Goal: Navigation & Orientation: Find specific page/section

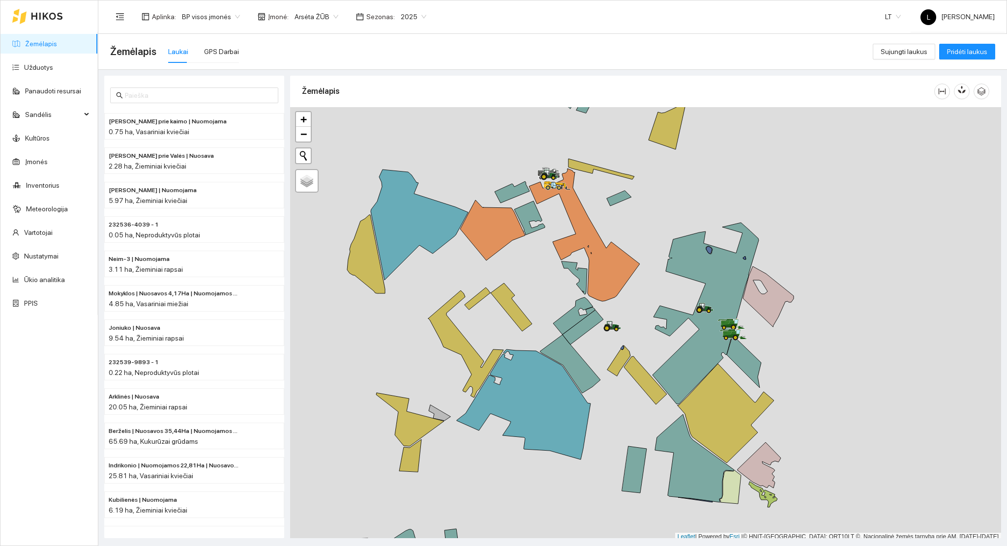
scroll to position [2, 0]
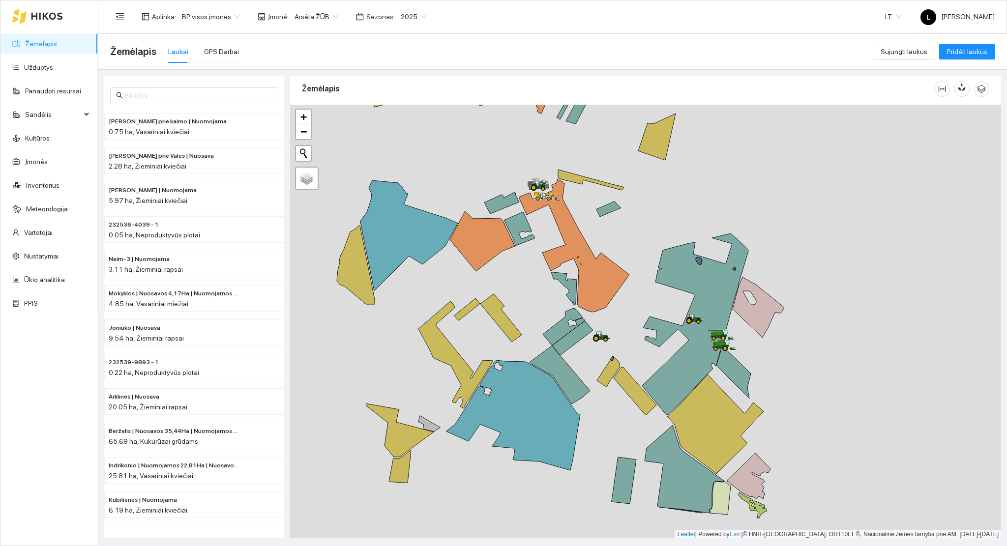
drag, startPoint x: 784, startPoint y: 358, endPoint x: 471, endPoint y: 321, distance: 315.6
click at [705, 399] on div at bounding box center [645, 322] width 711 height 434
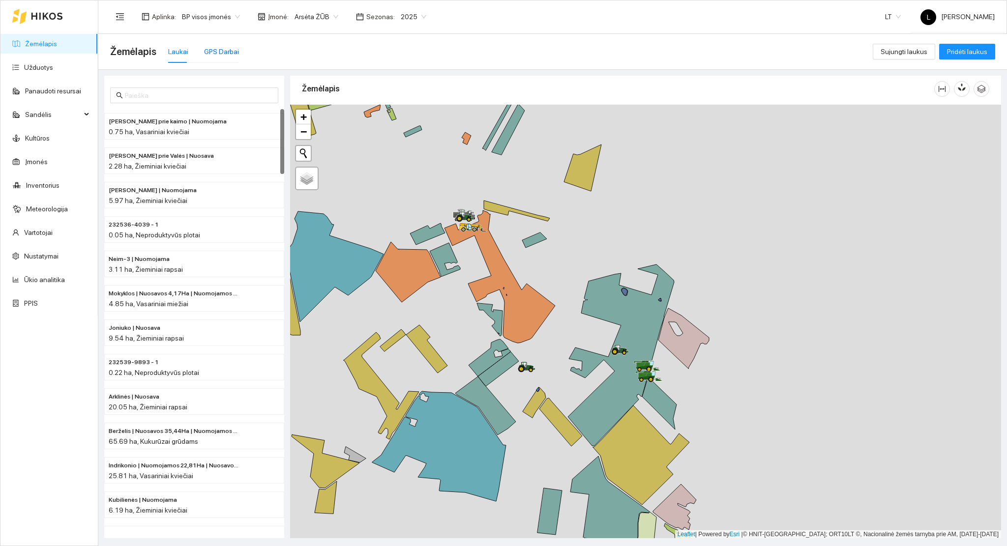
click at [227, 49] on div "GPS Darbai" at bounding box center [221, 51] width 35 height 11
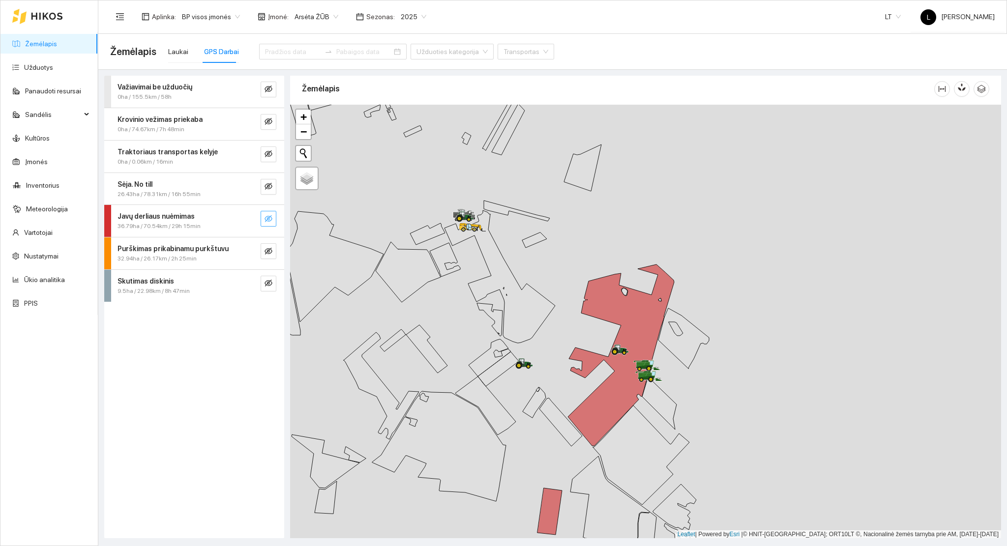
click at [268, 216] on icon "eye-invisible" at bounding box center [269, 219] width 8 height 8
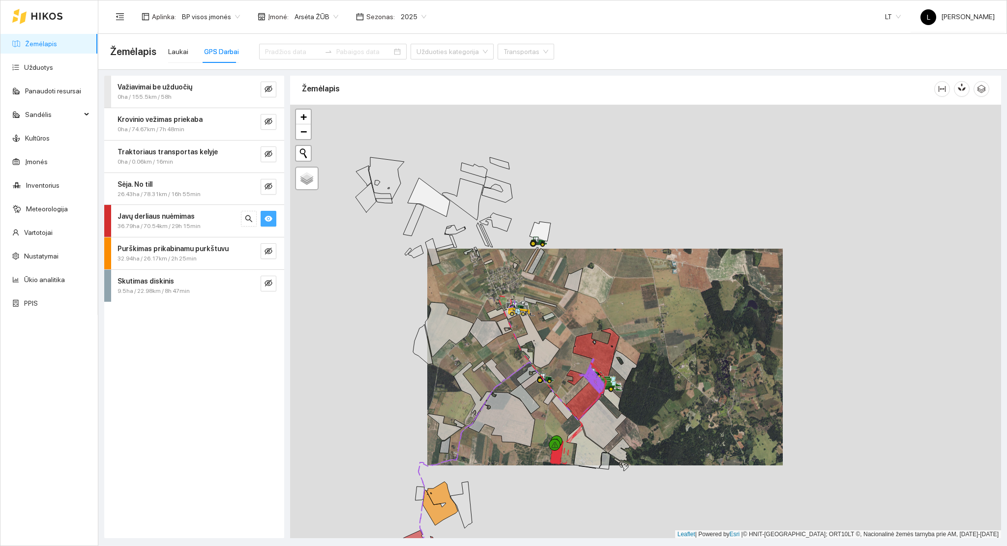
click at [204, 221] on div "Javų derliaus nuėmimas" at bounding box center [178, 216] width 121 height 11
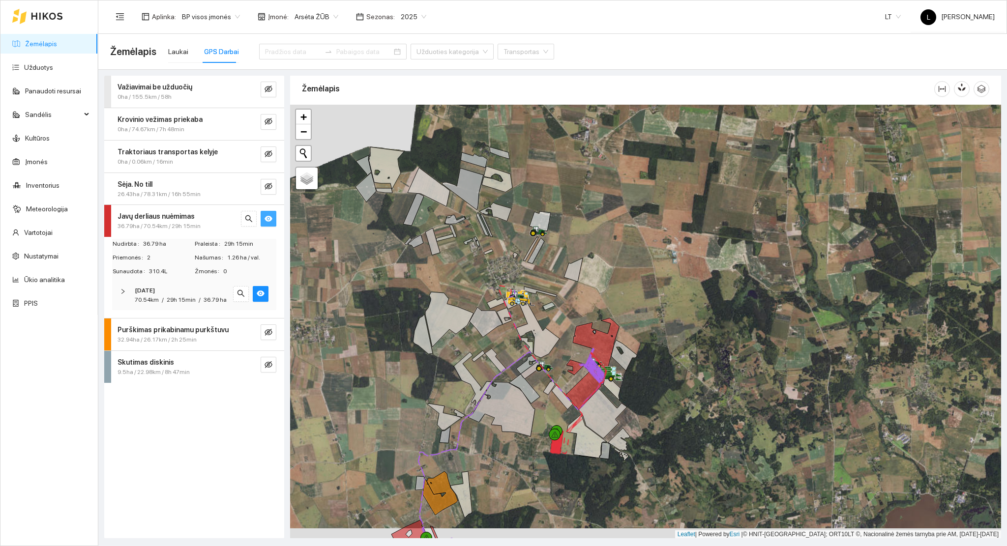
drag, startPoint x: 596, startPoint y: 390, endPoint x: 599, endPoint y: 271, distance: 119.1
click at [599, 353] on icon at bounding box center [593, 381] width 28 height 57
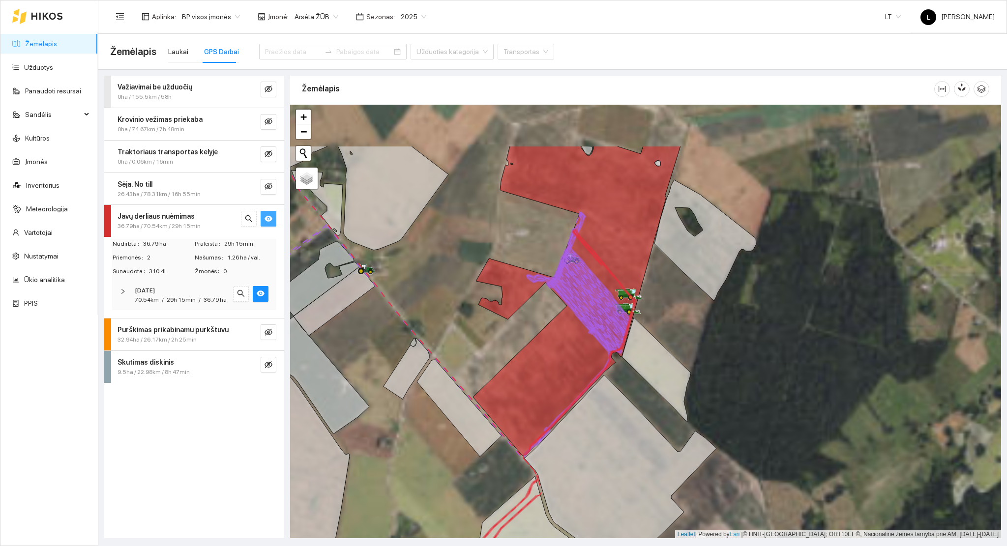
drag, startPoint x: 606, startPoint y: 291, endPoint x: 606, endPoint y: 424, distance: 132.8
click at [602, 419] on icon at bounding box center [577, 301] width 208 height 310
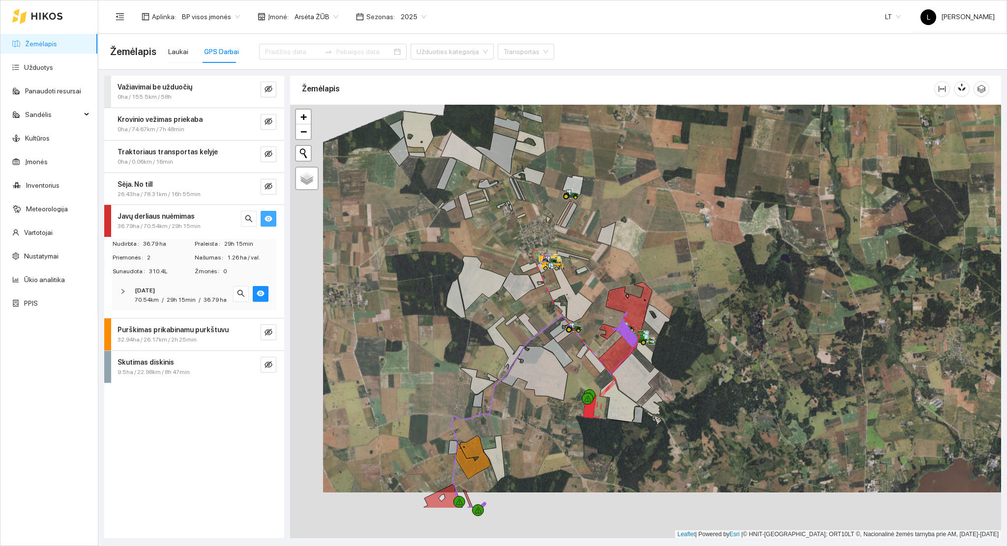
drag, startPoint x: 596, startPoint y: 436, endPoint x: 597, endPoint y: 361, distance: 75.8
click at [601, 357] on icon at bounding box center [595, 362] width 21 height 24
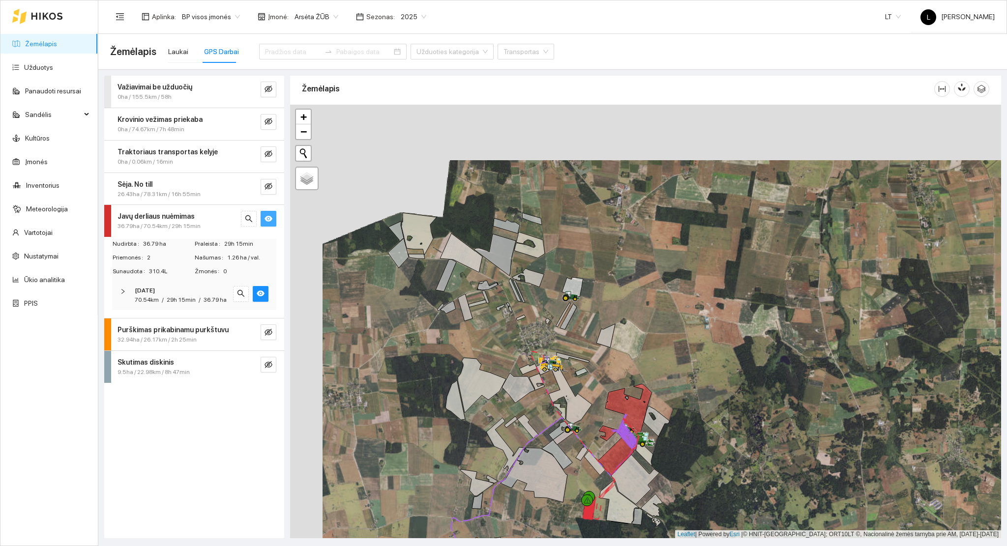
drag, startPoint x: 573, startPoint y: 255, endPoint x: 567, endPoint y: 345, distance: 90.2
click at [570, 330] on icon at bounding box center [568, 317] width 17 height 26
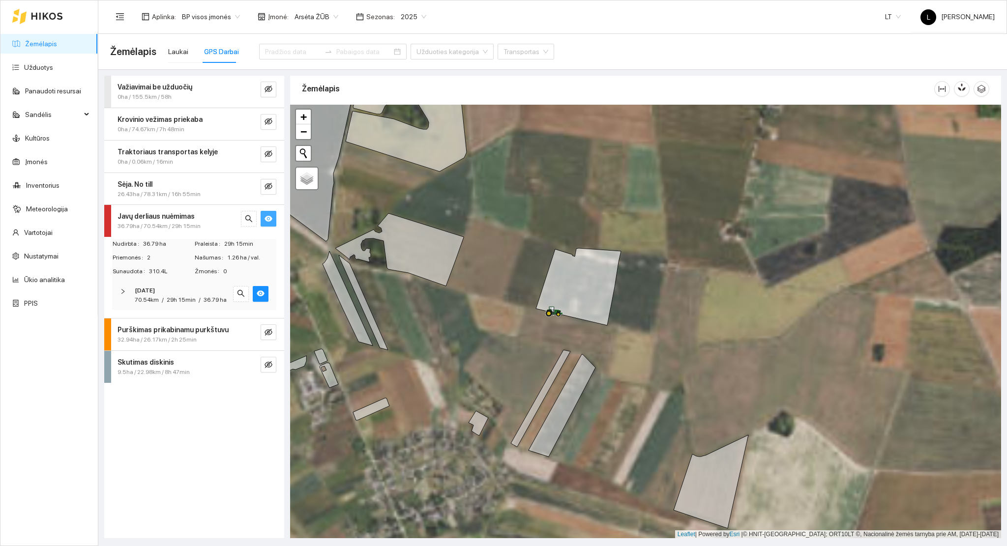
click at [264, 220] on button "button" at bounding box center [269, 219] width 16 height 16
click at [271, 183] on icon "eye-invisible" at bounding box center [269, 186] width 8 height 8
click at [250, 188] on icon "search" at bounding box center [249, 186] width 8 height 8
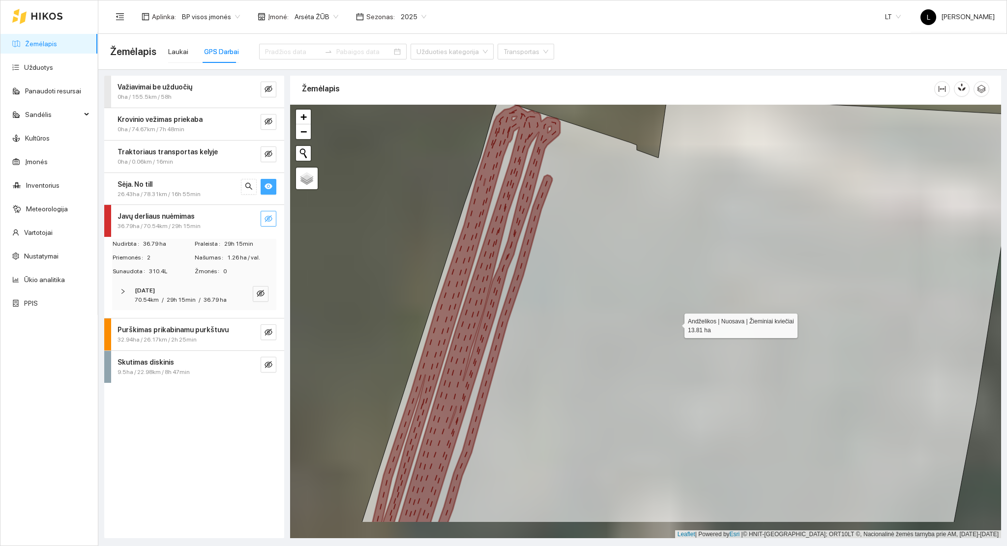
drag, startPoint x: 682, startPoint y: 406, endPoint x: 711, endPoint y: 183, distance: 224.2
click at [711, 183] on icon at bounding box center [694, 308] width 664 height 430
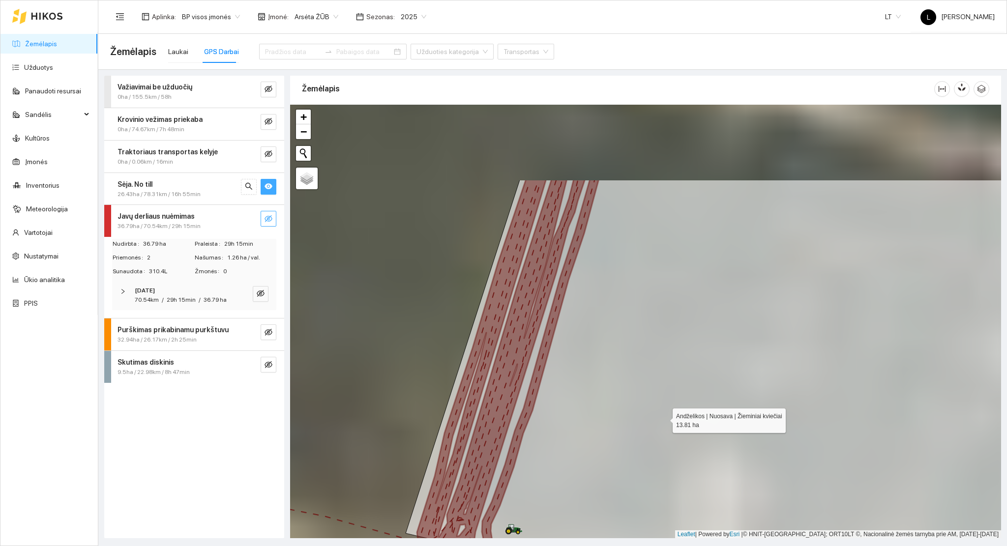
drag, startPoint x: 659, startPoint y: 406, endPoint x: 664, endPoint y: 425, distance: 20.2
click at [664, 425] on icon at bounding box center [736, 424] width 661 height 488
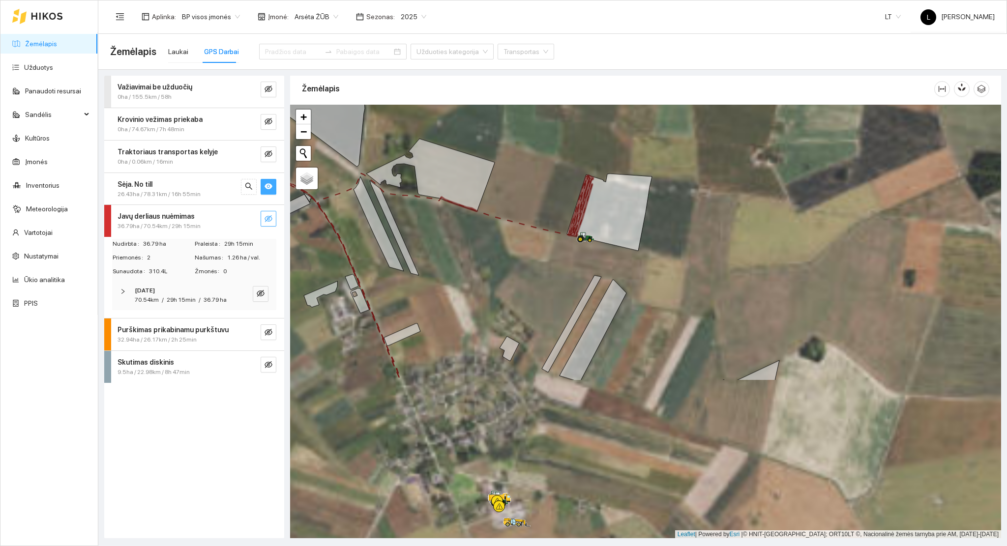
drag, startPoint x: 607, startPoint y: 244, endPoint x: 592, endPoint y: 199, distance: 48.2
click at [592, 199] on icon at bounding box center [609, 212] width 85 height 77
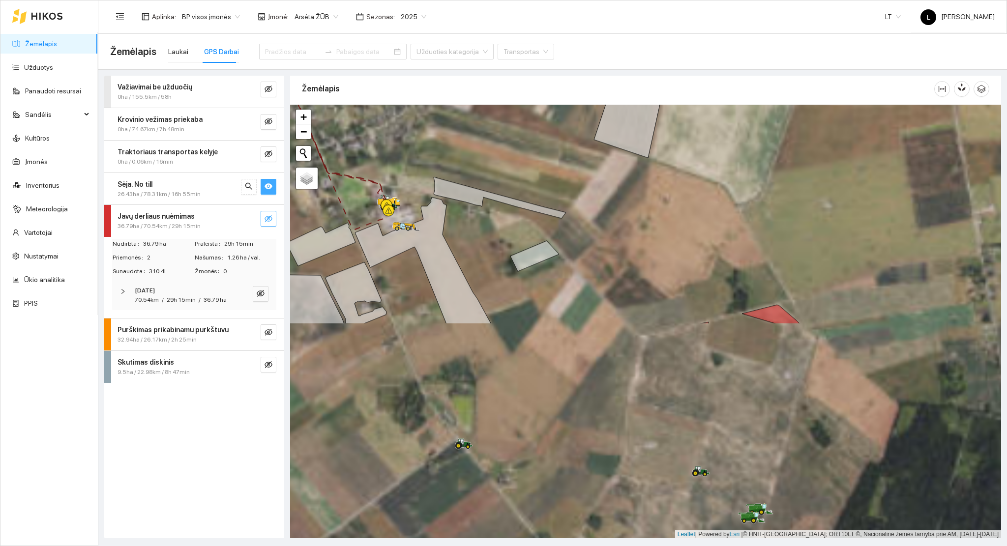
drag, startPoint x: 624, startPoint y: 260, endPoint x: 550, endPoint y: 111, distance: 166.3
click at [550, 111] on div at bounding box center [645, 322] width 711 height 434
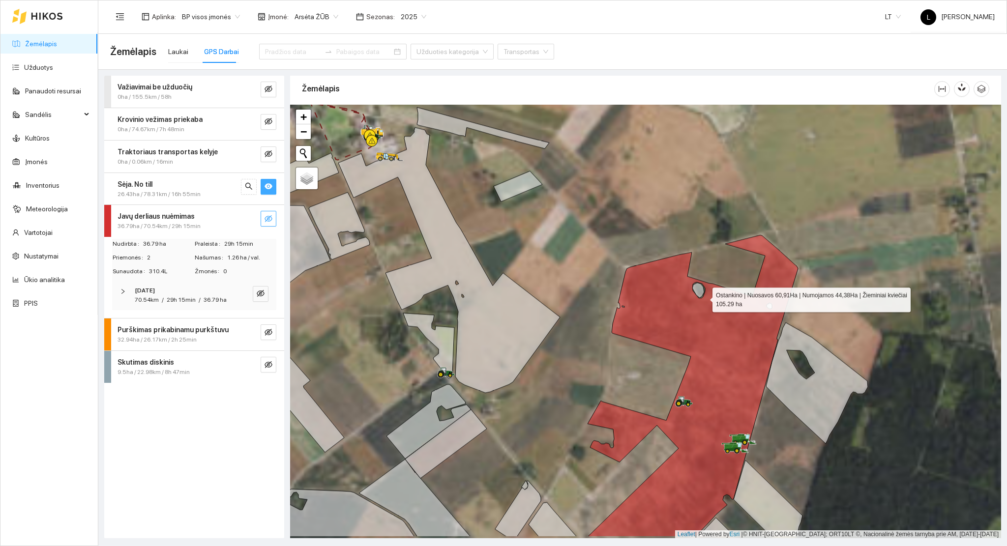
drag, startPoint x: 706, startPoint y: 319, endPoint x: 687, endPoint y: 188, distance: 131.8
click at [683, 235] on icon at bounding box center [693, 386] width 211 height 302
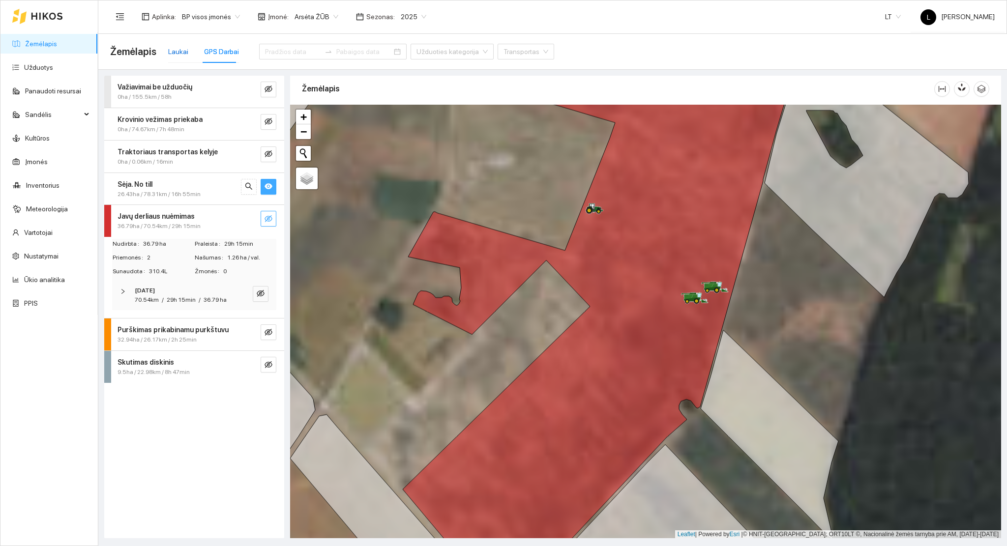
click at [176, 52] on div "Laukai" at bounding box center [178, 51] width 20 height 11
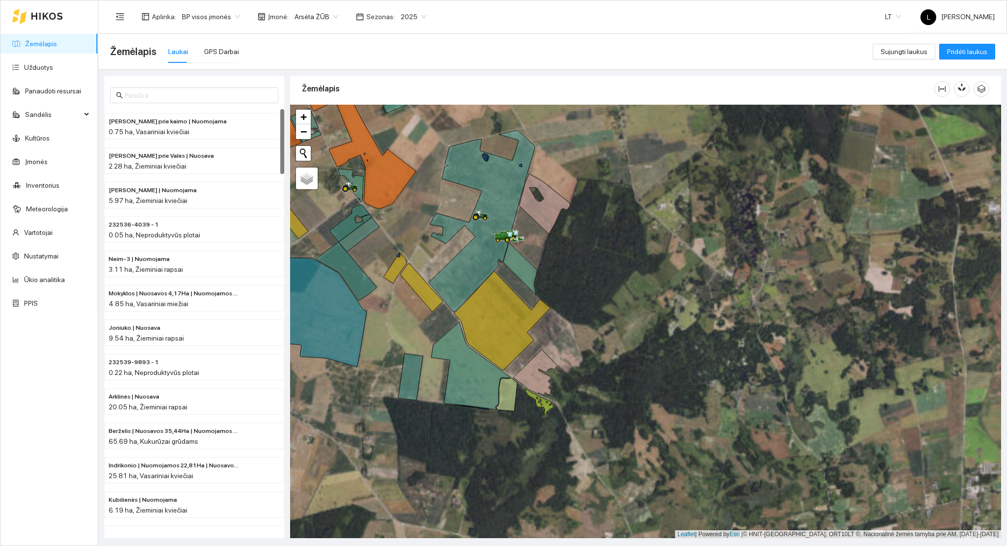
click at [38, 40] on link "Žemėlapis" at bounding box center [41, 44] width 32 height 8
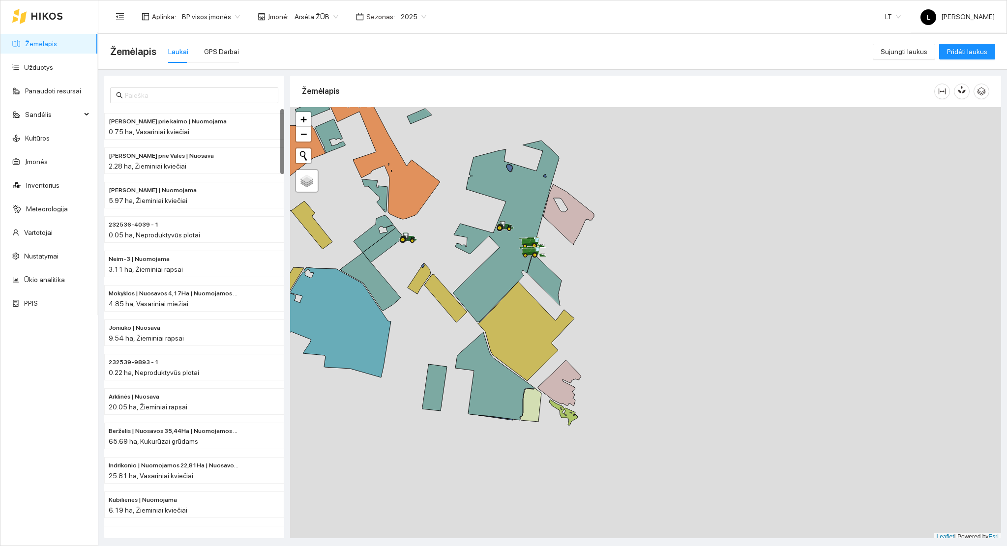
scroll to position [2, 0]
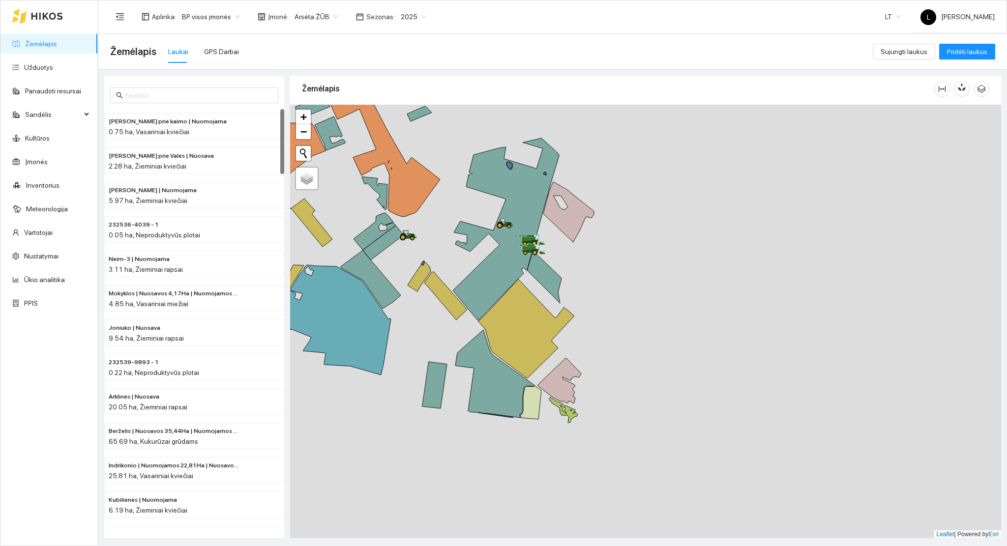
drag, startPoint x: 583, startPoint y: 310, endPoint x: 701, endPoint y: 342, distance: 122.0
click at [701, 342] on div at bounding box center [645, 322] width 711 height 434
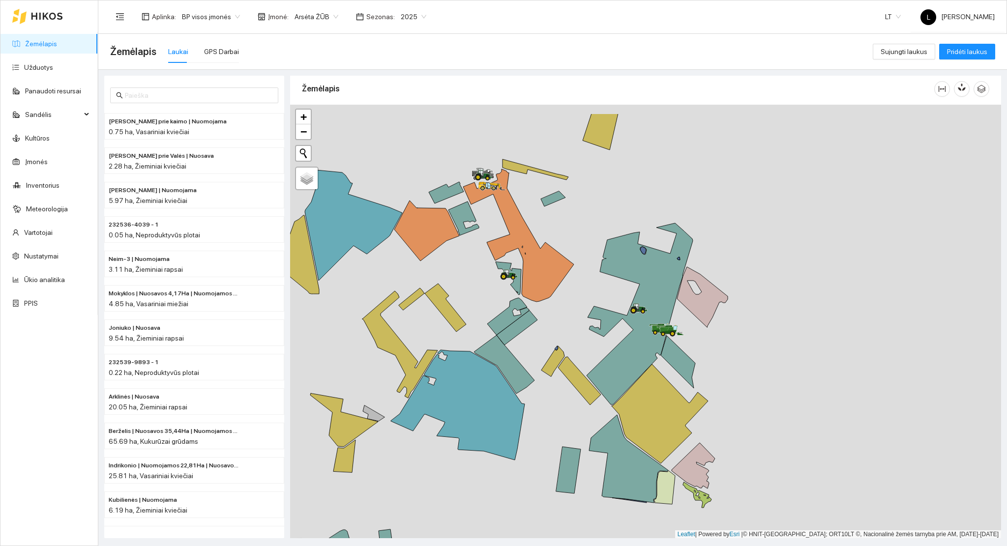
drag, startPoint x: 568, startPoint y: 295, endPoint x: 584, endPoint y: 350, distance: 58.0
click at [584, 350] on div at bounding box center [645, 322] width 711 height 434
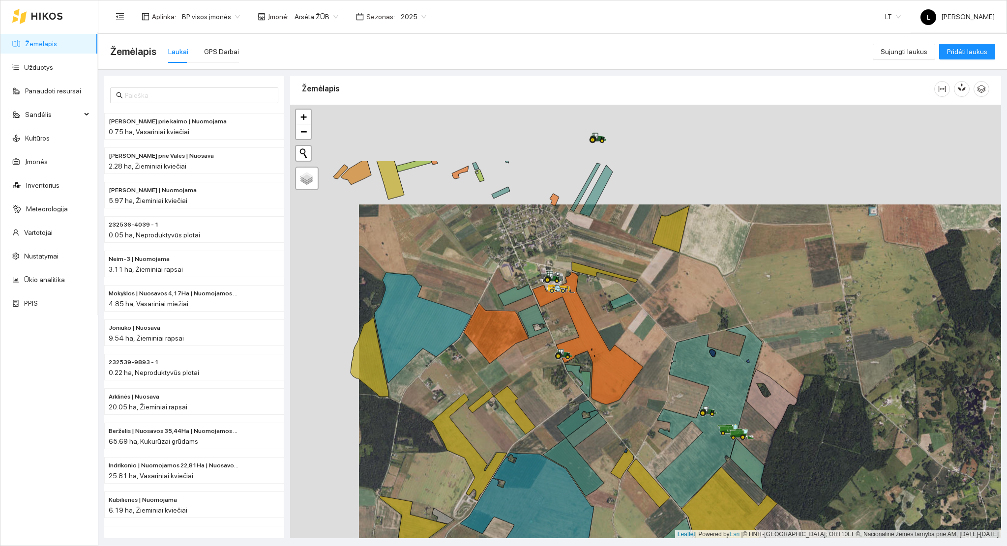
drag, startPoint x: 555, startPoint y: 321, endPoint x: 533, endPoint y: 284, distance: 43.2
click at [560, 334] on div at bounding box center [645, 322] width 711 height 434
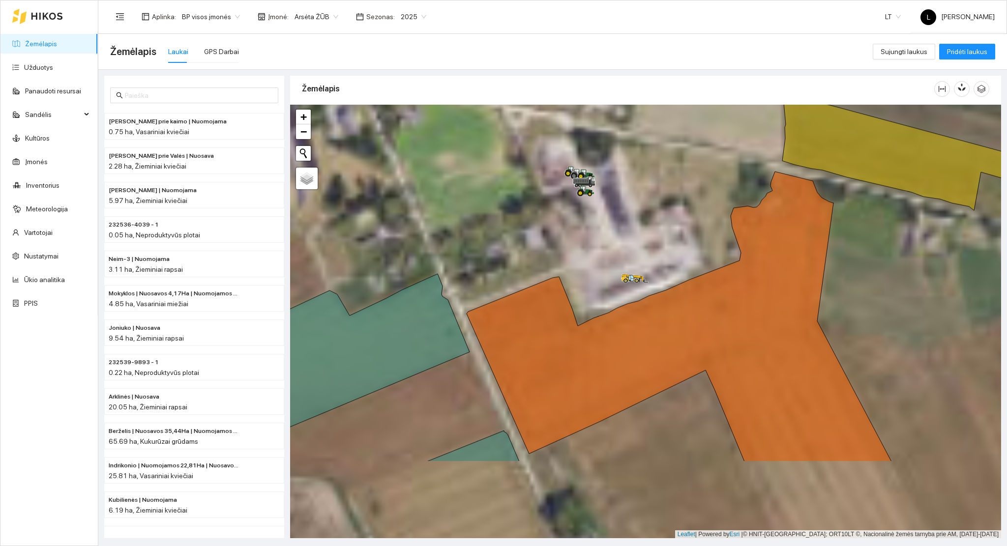
drag, startPoint x: 630, startPoint y: 310, endPoint x: 612, endPoint y: 199, distance: 112.2
click at [612, 199] on icon at bounding box center [679, 317] width 425 height 290
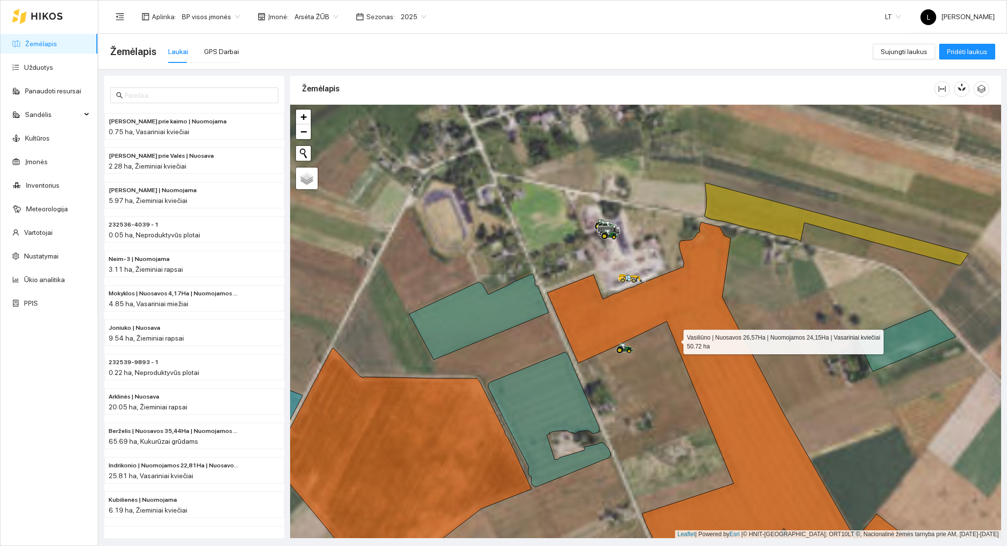
drag, startPoint x: 671, startPoint y: 327, endPoint x: 676, endPoint y: 418, distance: 91.1
click at [676, 418] on icon at bounding box center [768, 420] width 443 height 396
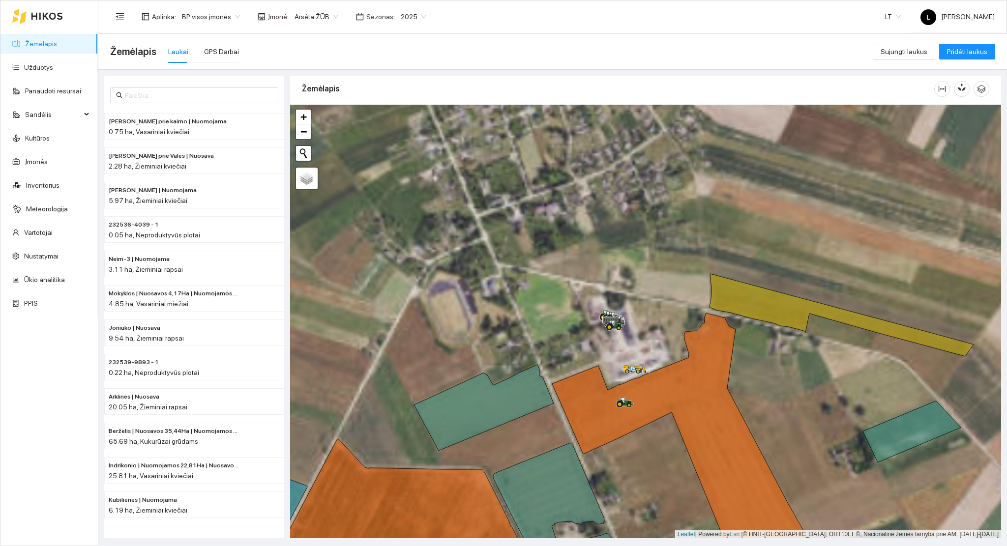
drag, startPoint x: 675, startPoint y: 345, endPoint x: 698, endPoint y: 435, distance: 93.3
click at [698, 435] on div at bounding box center [645, 322] width 711 height 434
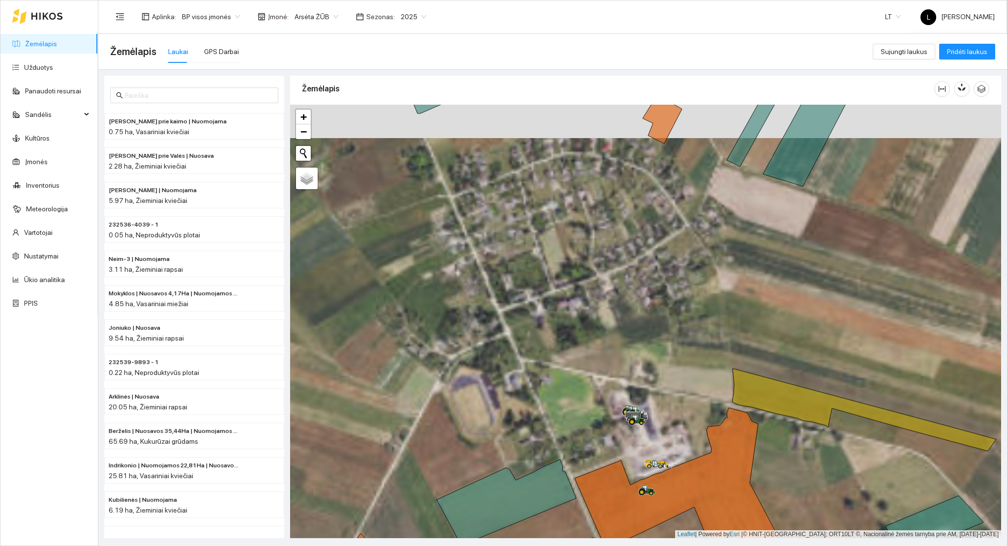
drag, startPoint x: 656, startPoint y: 298, endPoint x: 683, endPoint y: 436, distance: 140.9
click at [685, 436] on div at bounding box center [645, 322] width 711 height 434
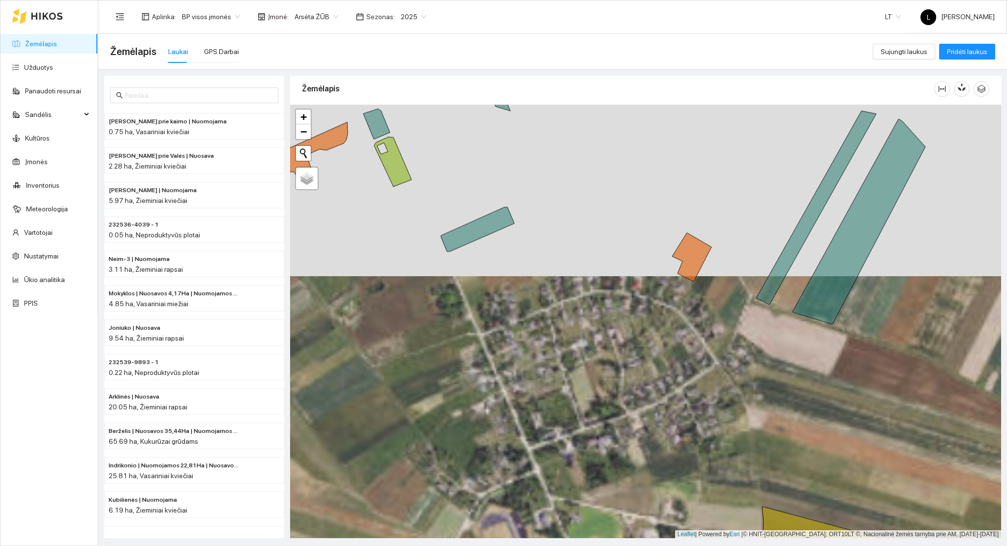
drag, startPoint x: 612, startPoint y: 280, endPoint x: 661, endPoint y: 444, distance: 171.4
click at [661, 444] on div at bounding box center [645, 322] width 711 height 434
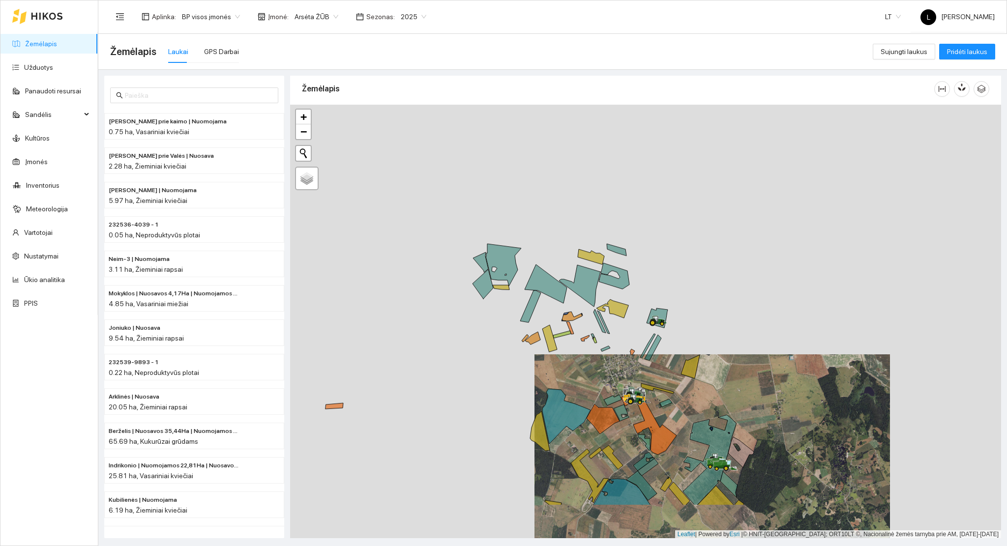
drag, startPoint x: 635, startPoint y: 381, endPoint x: 609, endPoint y: 339, distance: 48.9
click at [609, 339] on div at bounding box center [645, 322] width 711 height 434
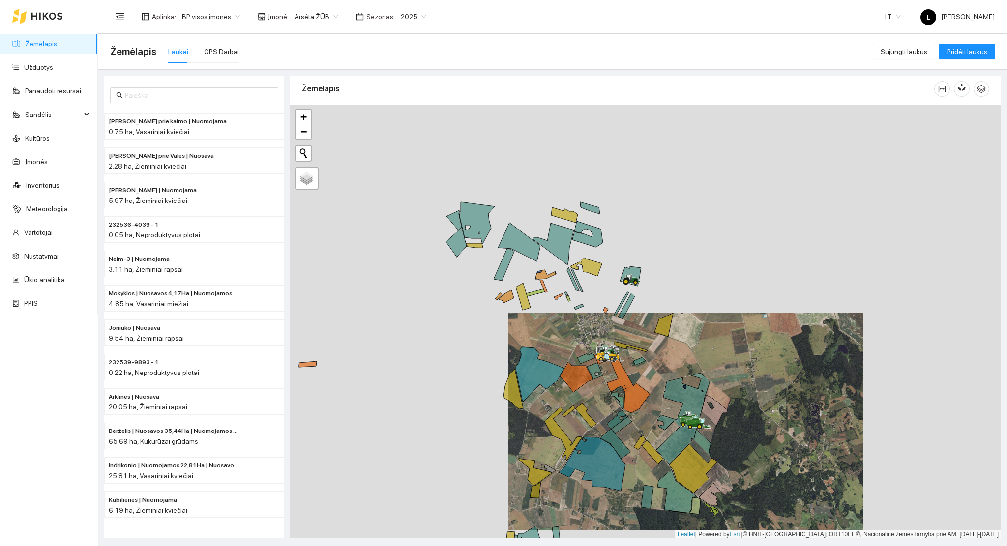
click at [357, 9] on div "Sezonas : 2025" at bounding box center [391, 17] width 82 height 16
click at [366, 13] on span "Sezonas :" at bounding box center [380, 16] width 29 height 11
click at [395, 22] on div "2025" at bounding box center [413, 17] width 37 height 16
click at [403, 136] on div "2026" at bounding box center [406, 130] width 26 height 11
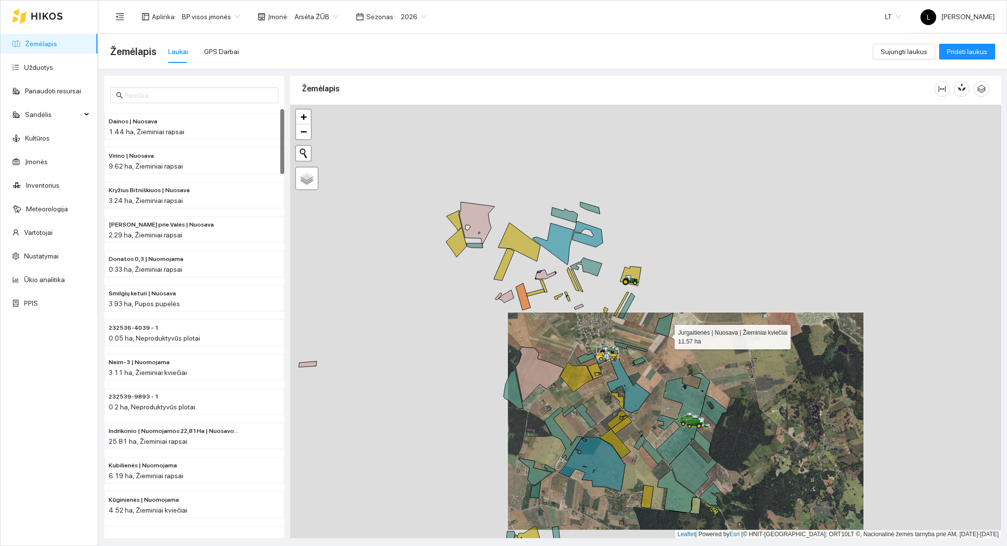
drag, startPoint x: 632, startPoint y: 285, endPoint x: 599, endPoint y: 221, distance: 71.9
click at [655, 313] on icon at bounding box center [664, 325] width 19 height 24
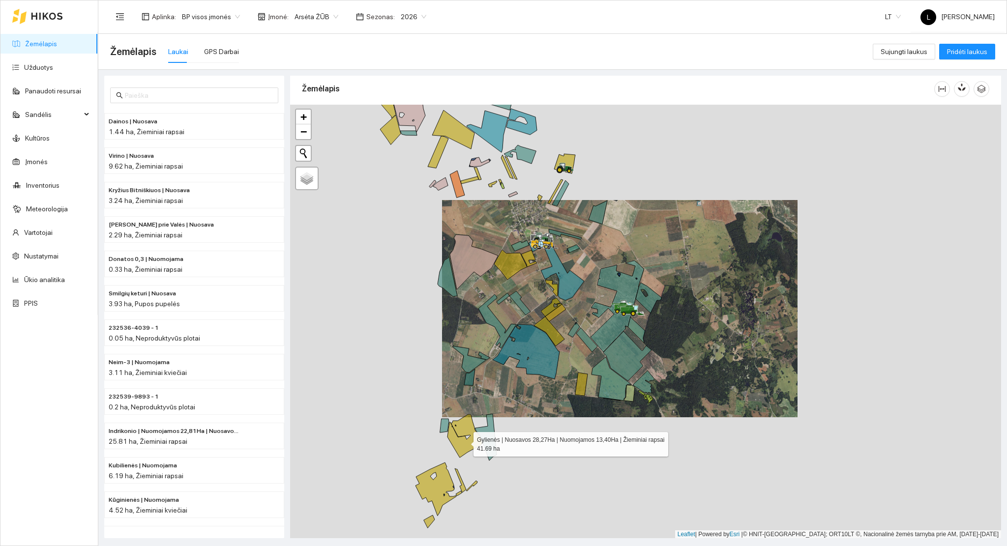
click at [466, 447] on icon at bounding box center [465, 436] width 35 height 43
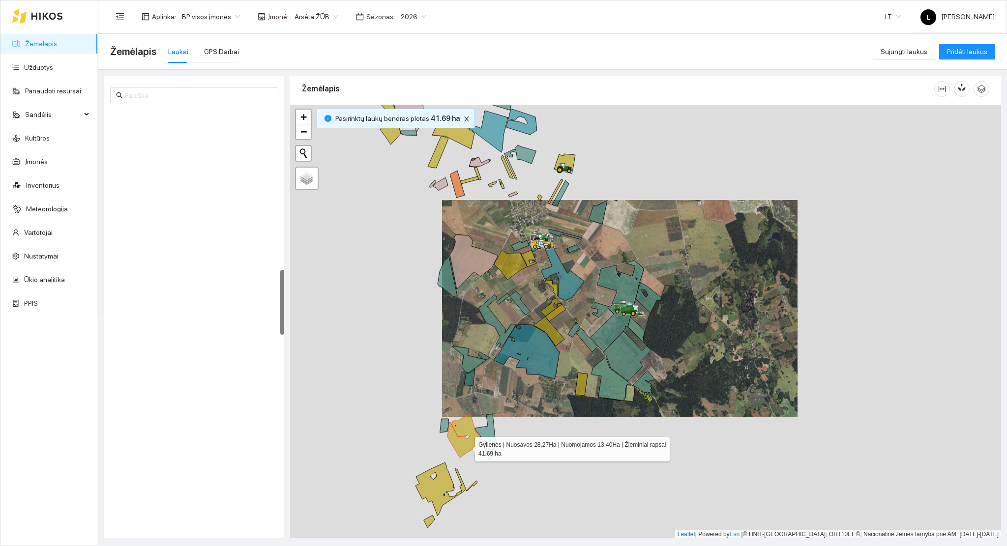
scroll to position [1031, 0]
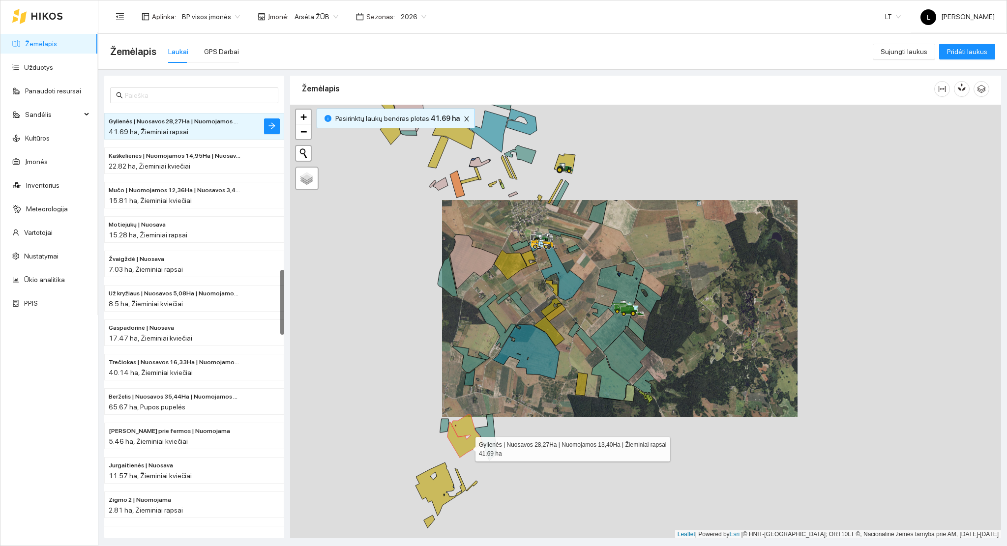
click at [467, 447] on icon at bounding box center [465, 436] width 35 height 43
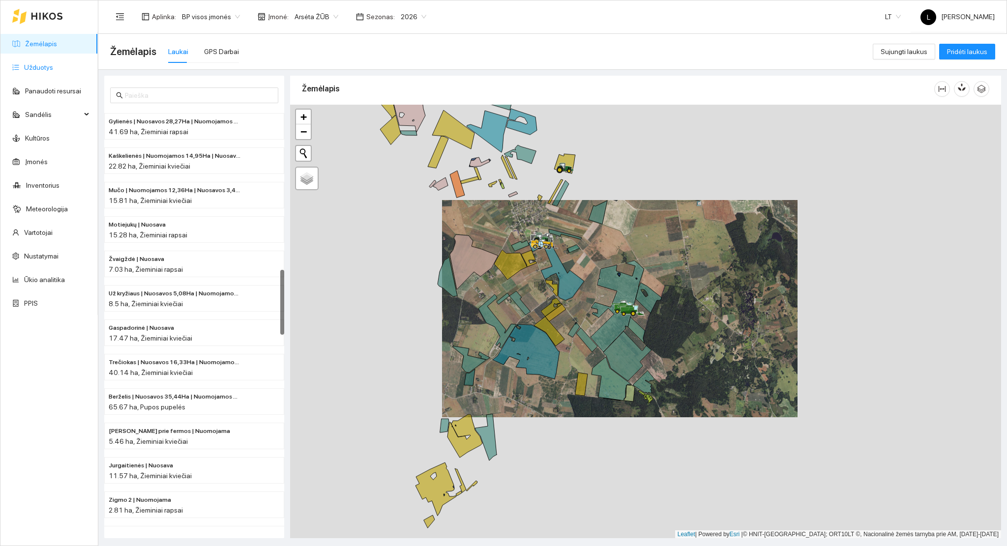
drag, startPoint x: 25, startPoint y: 69, endPoint x: 30, endPoint y: 75, distance: 7.8
click at [25, 69] on link "Užduotys" at bounding box center [38, 67] width 29 height 8
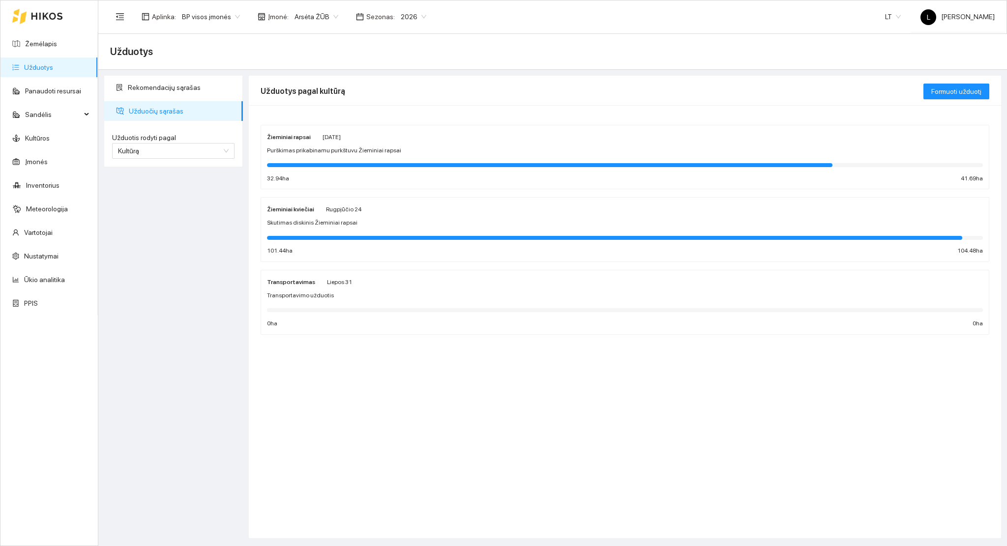
click at [337, 157] on div "Žieminiai rapsai [DATE] Purškimas prikabinamu purkštuvu Žieminiai rapsai 32.94 …" at bounding box center [625, 157] width 716 height 52
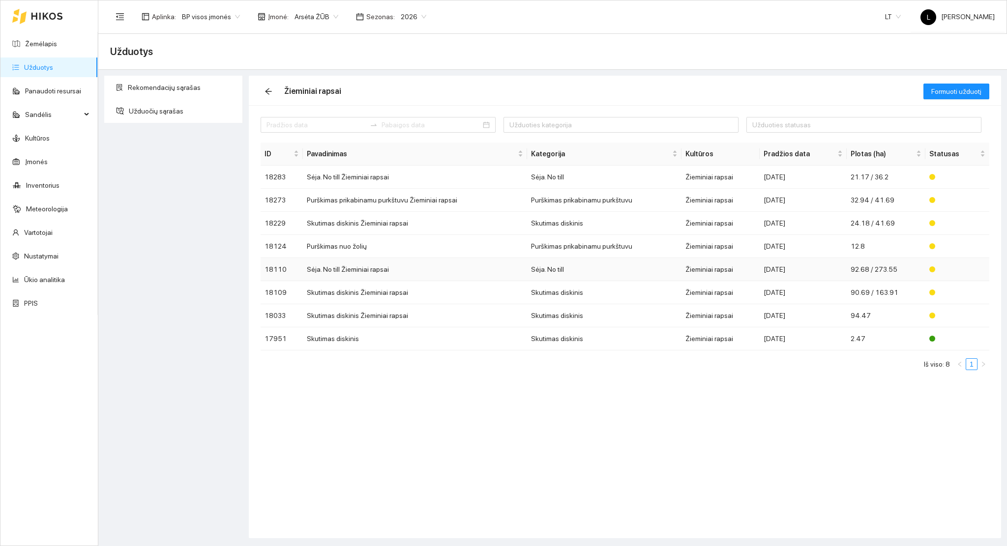
click at [479, 275] on td "Sėja. No till Žieminiai rapsai" at bounding box center [415, 269] width 224 height 23
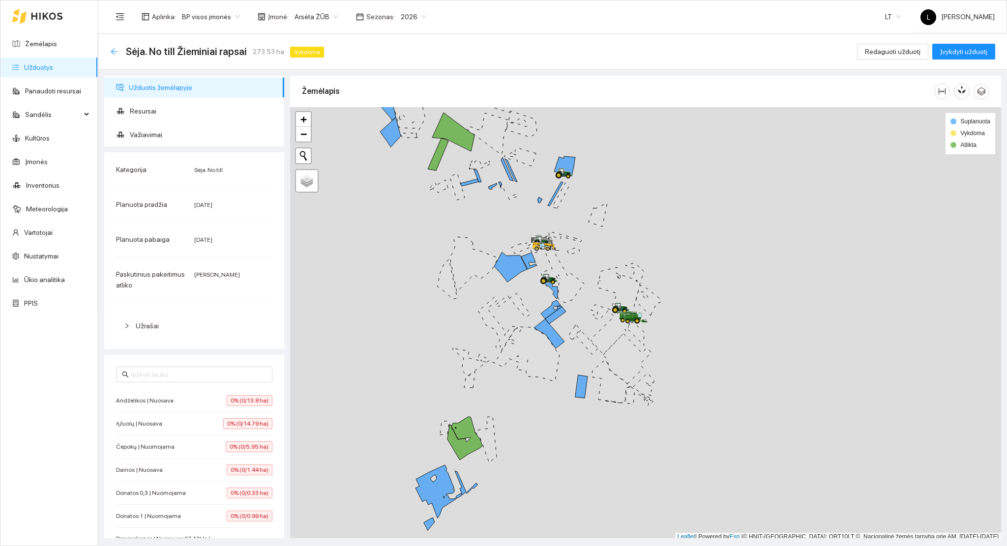
click at [113, 50] on icon "arrow-left" at bounding box center [114, 52] width 8 height 8
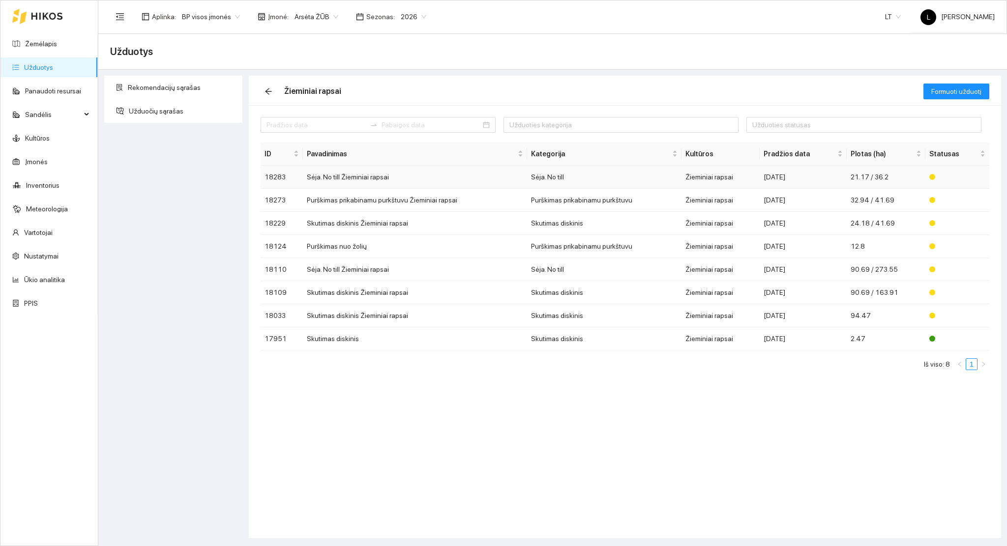
click at [707, 172] on td "Žieminiai rapsai" at bounding box center [721, 177] width 79 height 23
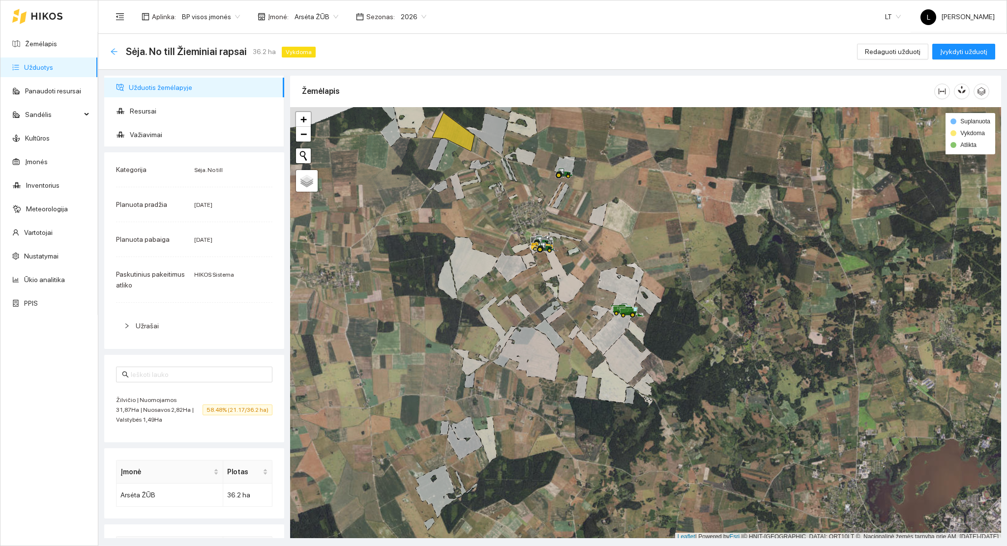
click at [113, 53] on icon "arrow-left" at bounding box center [114, 51] width 6 height 6
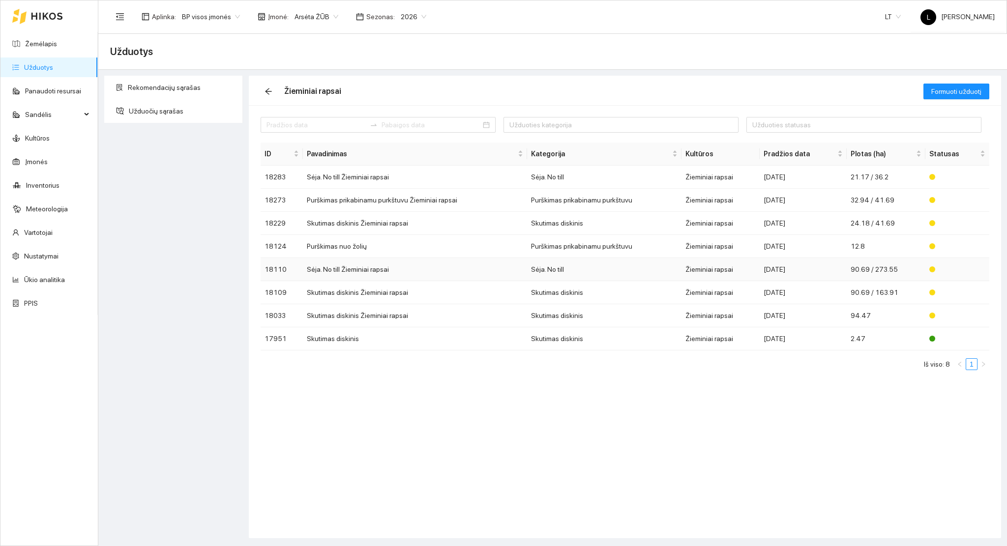
click at [587, 271] on td "Sėja. No till" at bounding box center [604, 269] width 154 height 23
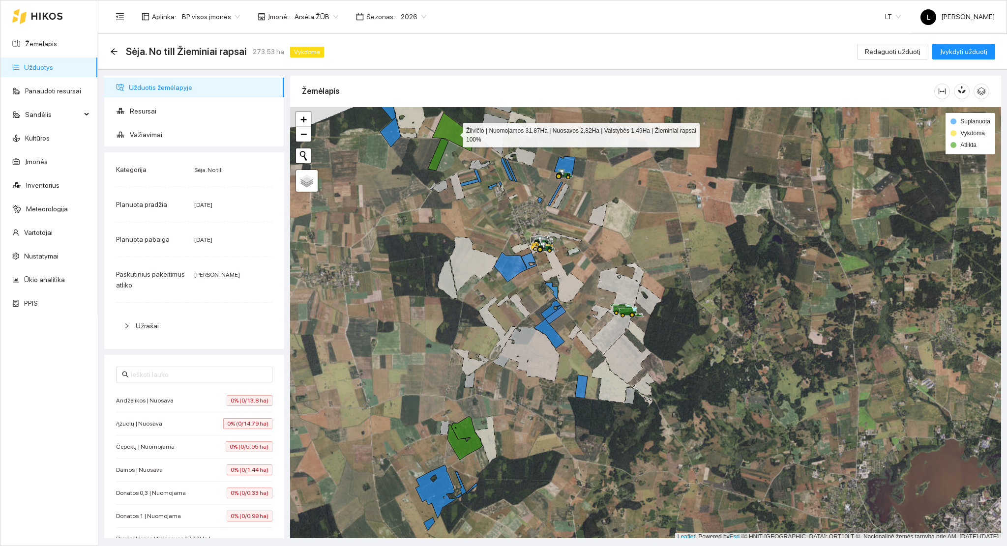
click at [459, 138] on icon at bounding box center [453, 132] width 42 height 39
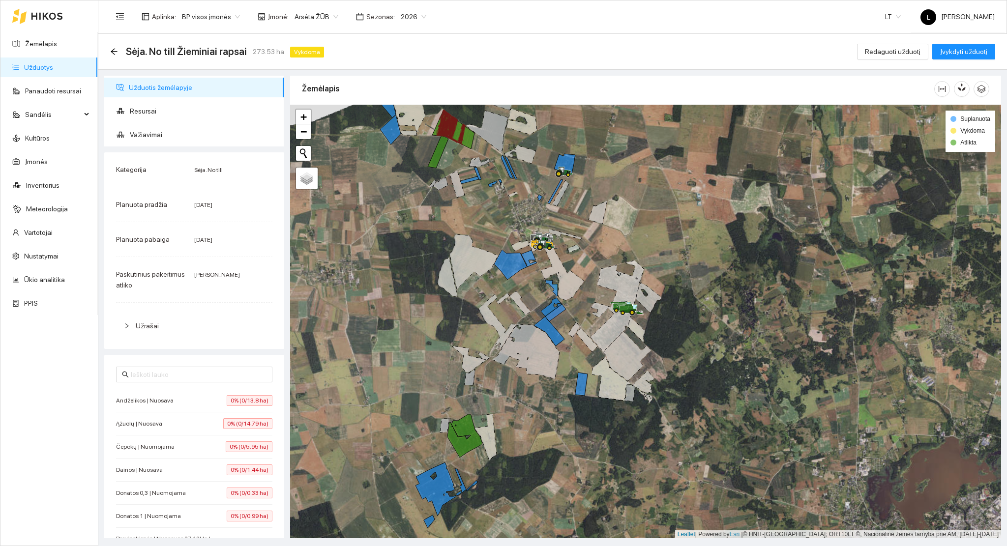
click at [459, 138] on icon at bounding box center [458, 132] width 14 height 26
click at [115, 53] on icon "arrow-left" at bounding box center [114, 52] width 8 height 8
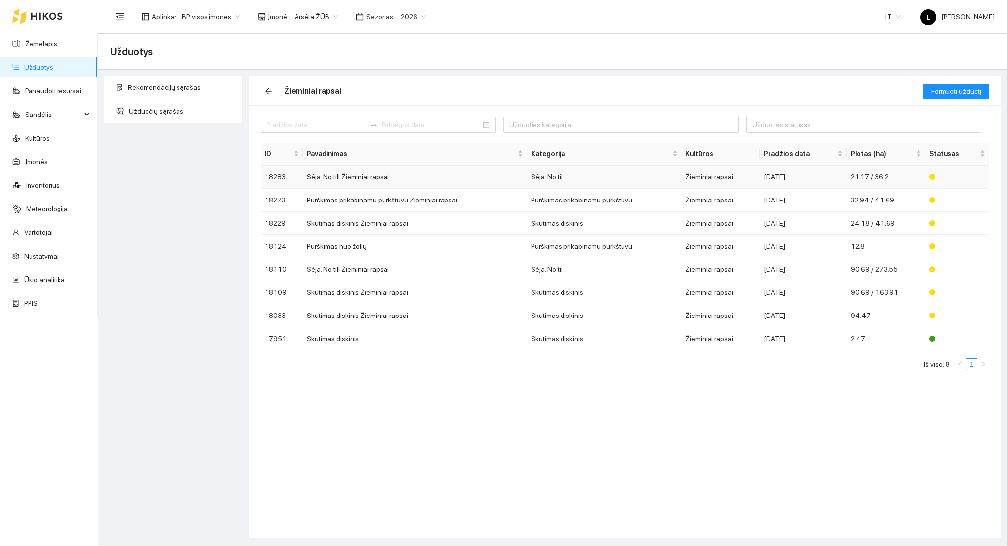
click at [406, 175] on td "Sėja. No till Žieminiai rapsai" at bounding box center [415, 177] width 224 height 23
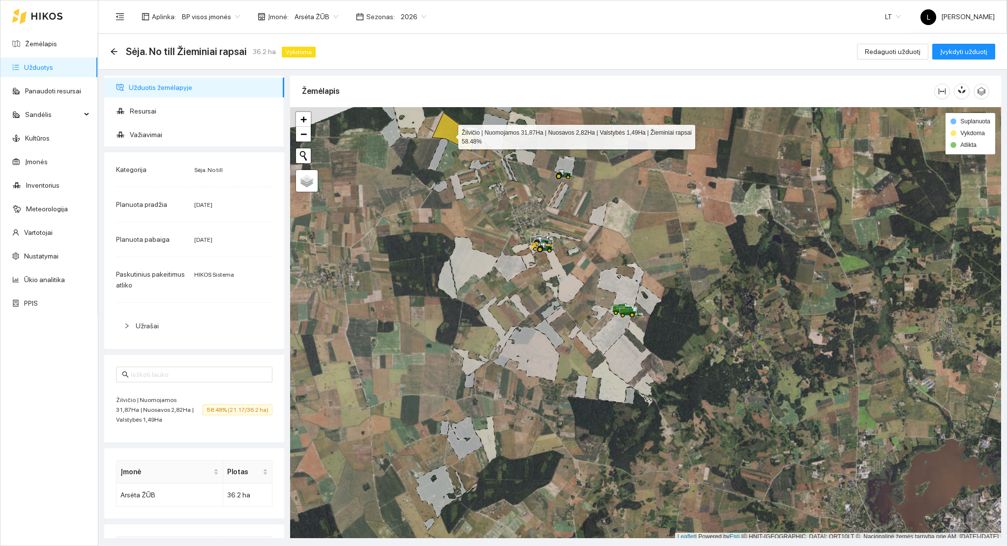
click at [451, 134] on icon at bounding box center [453, 132] width 42 height 39
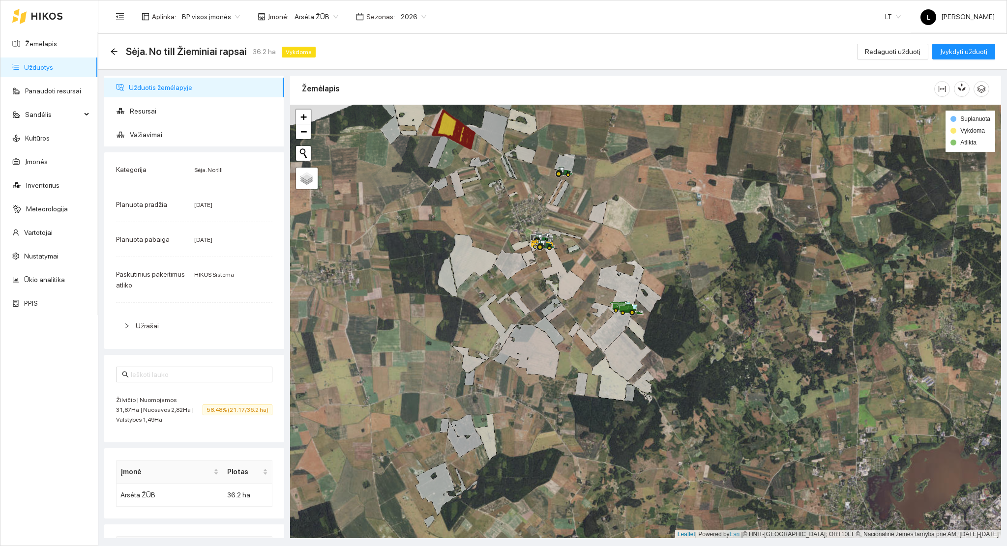
click at [467, 140] on icon at bounding box center [468, 138] width 12 height 22
click at [114, 55] on icon "arrow-left" at bounding box center [114, 52] width 8 height 8
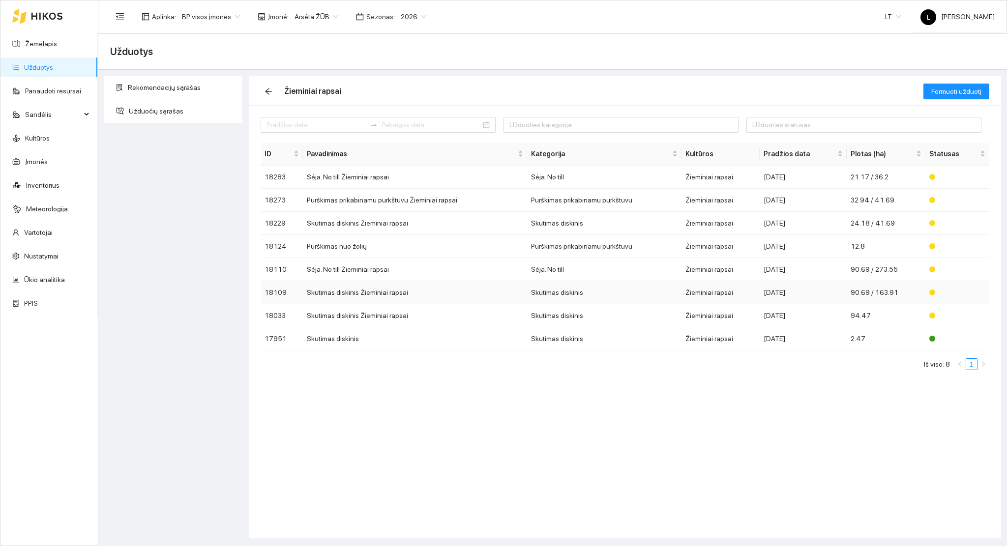
click at [689, 297] on td "Žieminiai rapsai" at bounding box center [721, 292] width 79 height 23
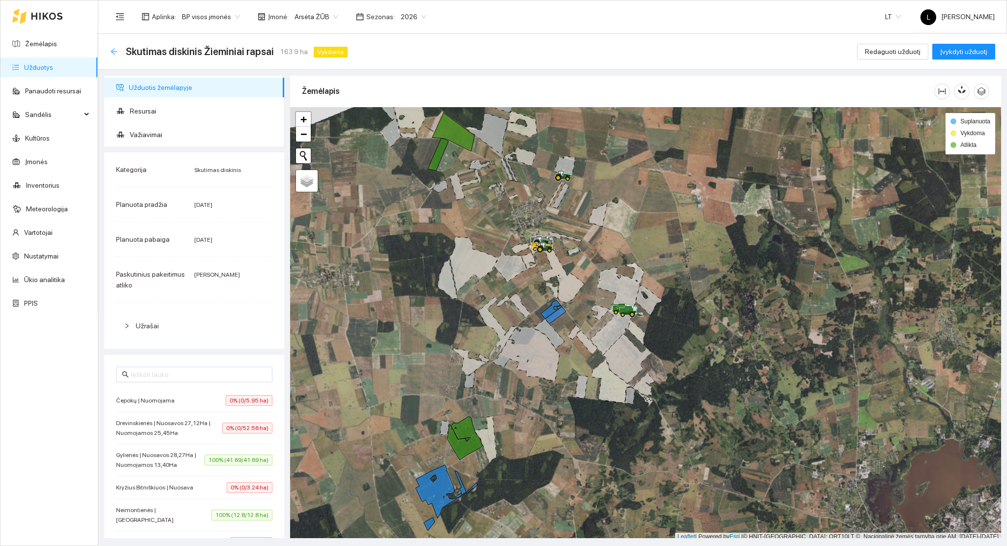
click at [114, 49] on icon "arrow-left" at bounding box center [114, 52] width 8 height 8
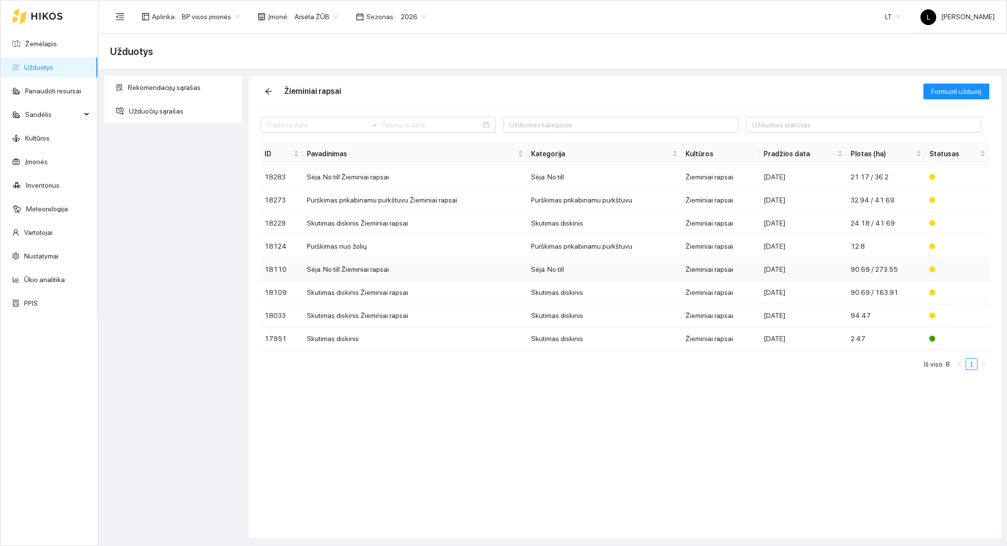
click at [429, 271] on td "Sėja. No till Žieminiai rapsai" at bounding box center [415, 269] width 224 height 23
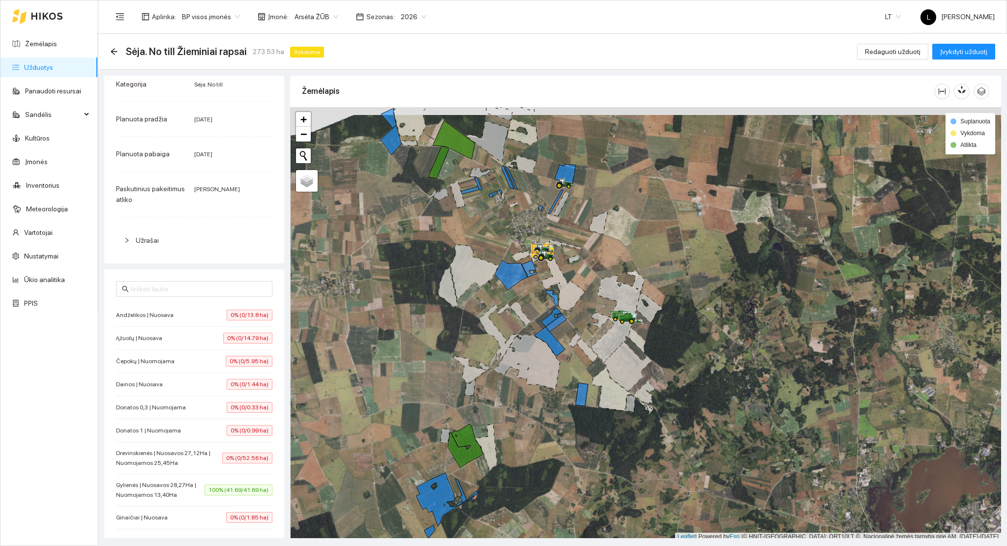
scroll to position [2, 0]
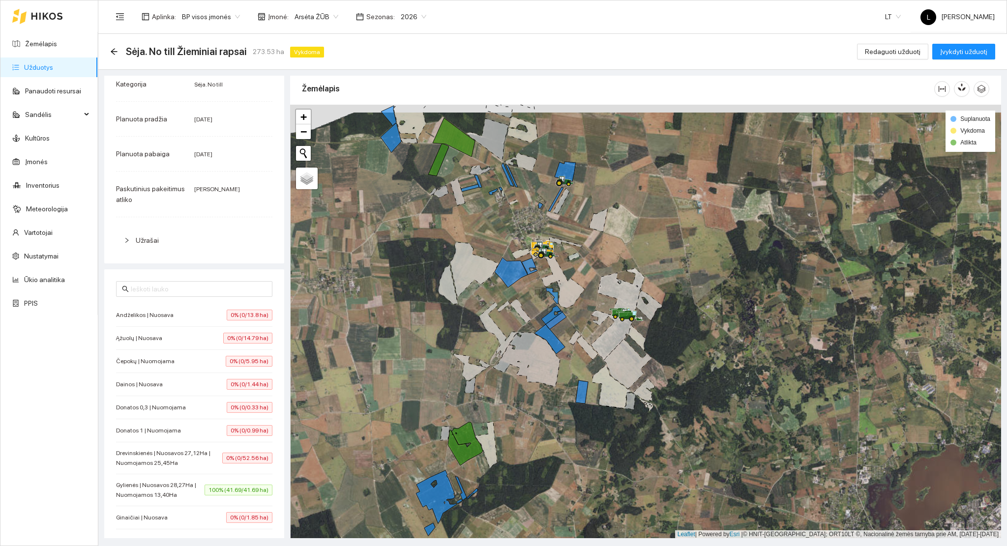
drag, startPoint x: 530, startPoint y: 327, endPoint x: 532, endPoint y: 345, distance: 17.8
click at [532, 345] on div at bounding box center [645, 322] width 711 height 434
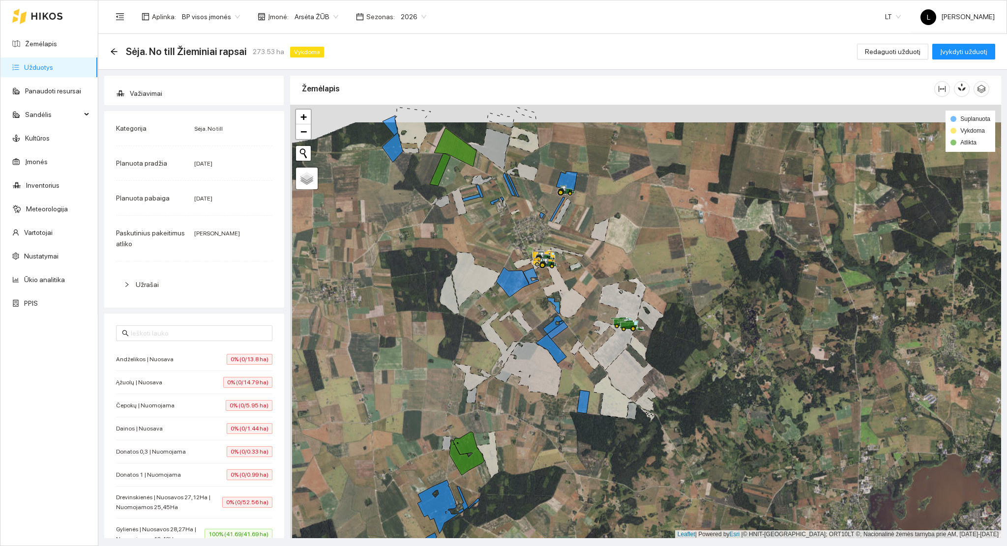
scroll to position [0, 0]
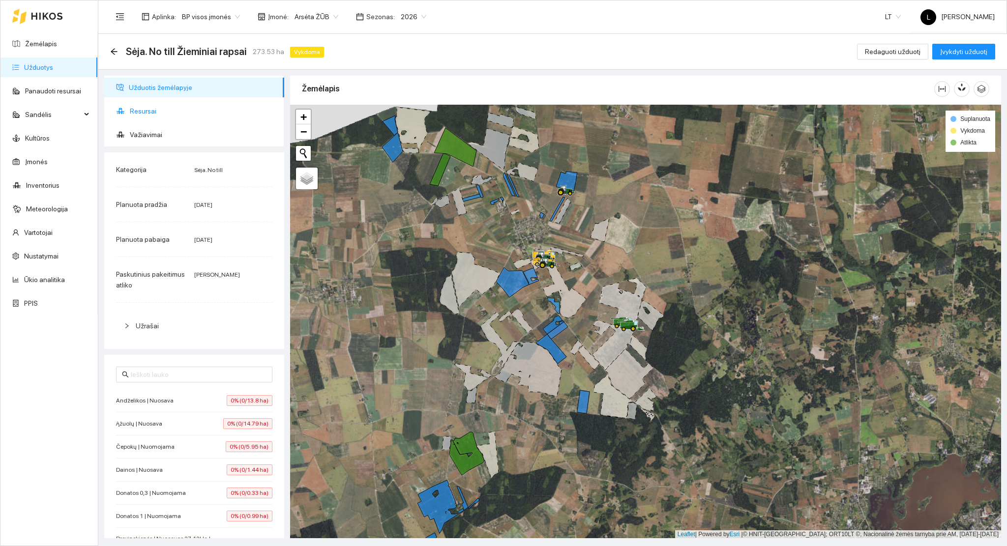
click at [154, 115] on span "Resursai" at bounding box center [203, 111] width 147 height 20
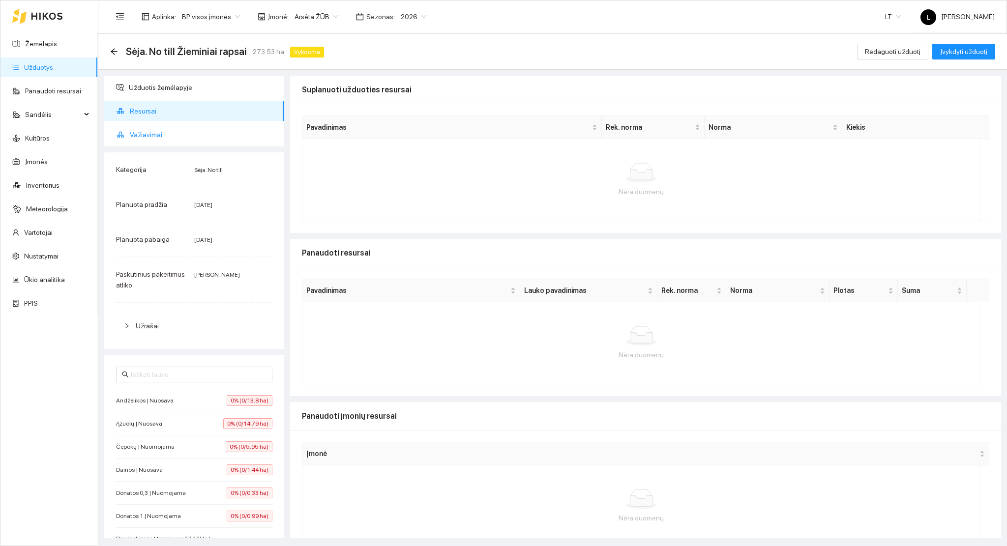
click at [147, 130] on span "Važiavimai" at bounding box center [203, 135] width 147 height 20
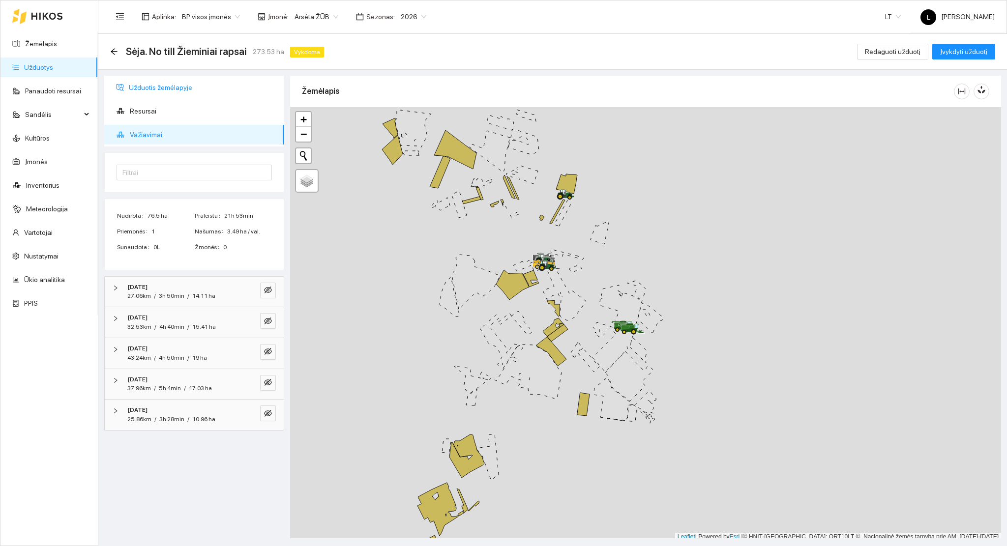
click at [171, 90] on span "Užduotis žemėlapyje" at bounding box center [203, 88] width 148 height 20
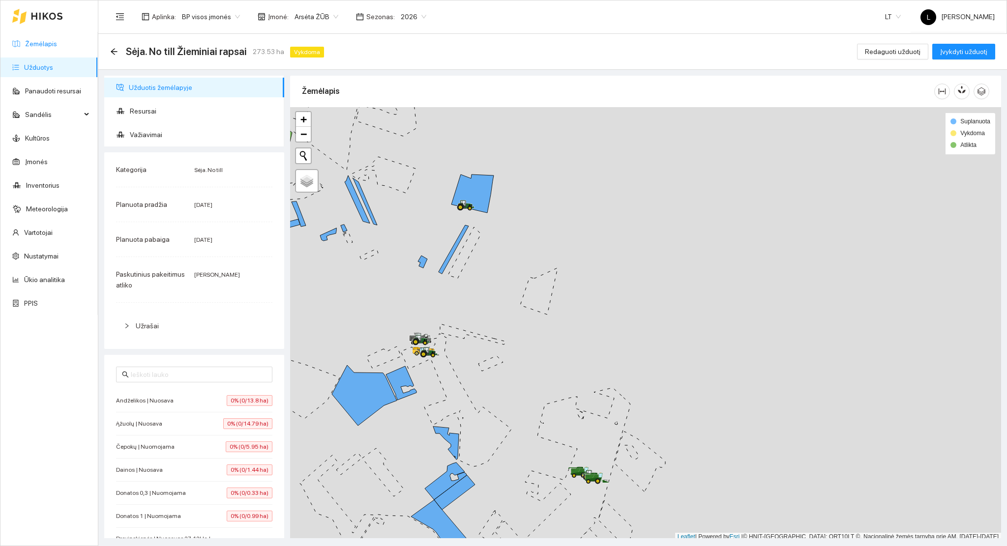
click at [26, 40] on link "Žemėlapis" at bounding box center [41, 44] width 32 height 8
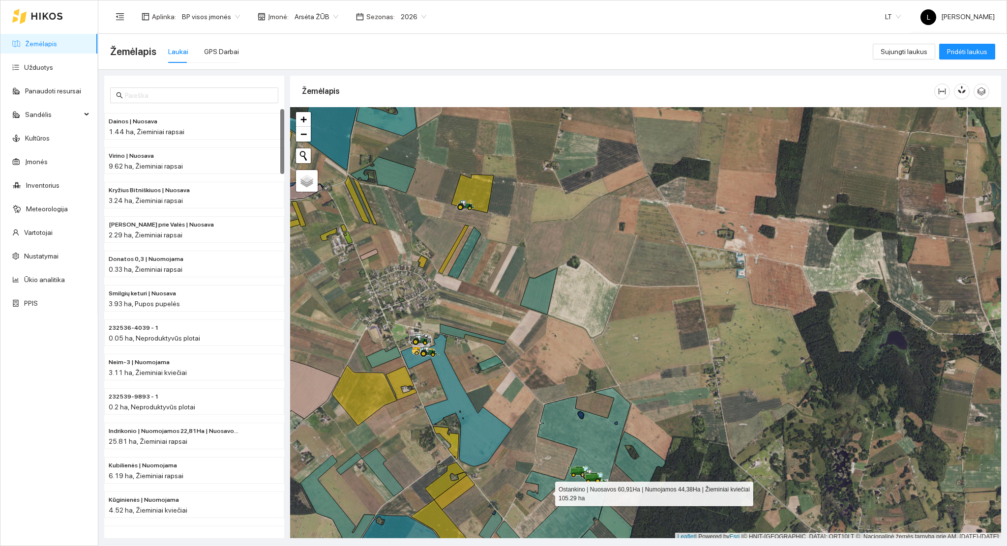
scroll to position [2, 0]
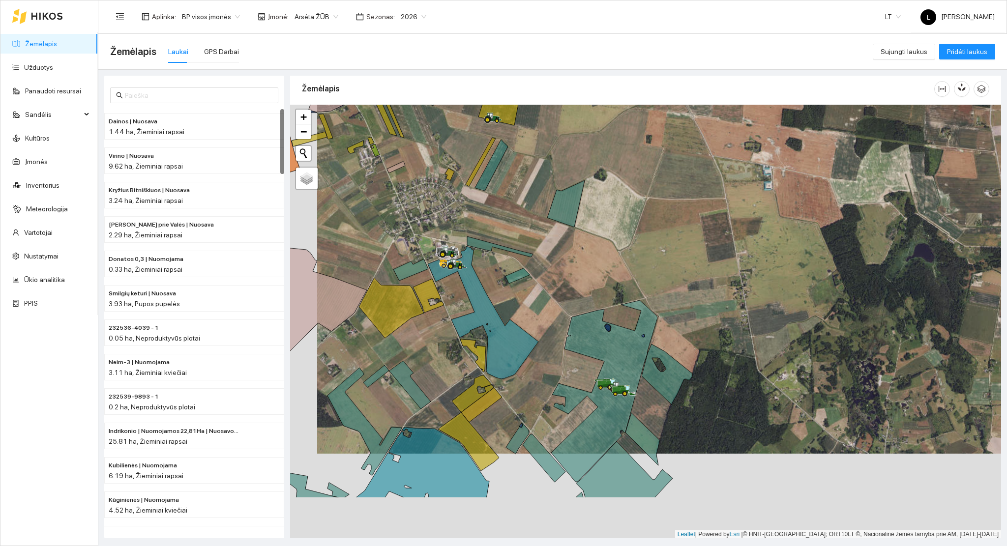
drag, startPoint x: 546, startPoint y: 477, endPoint x: 595, endPoint y: 403, distance: 88.7
click at [575, 397] on icon at bounding box center [604, 392] width 106 height 182
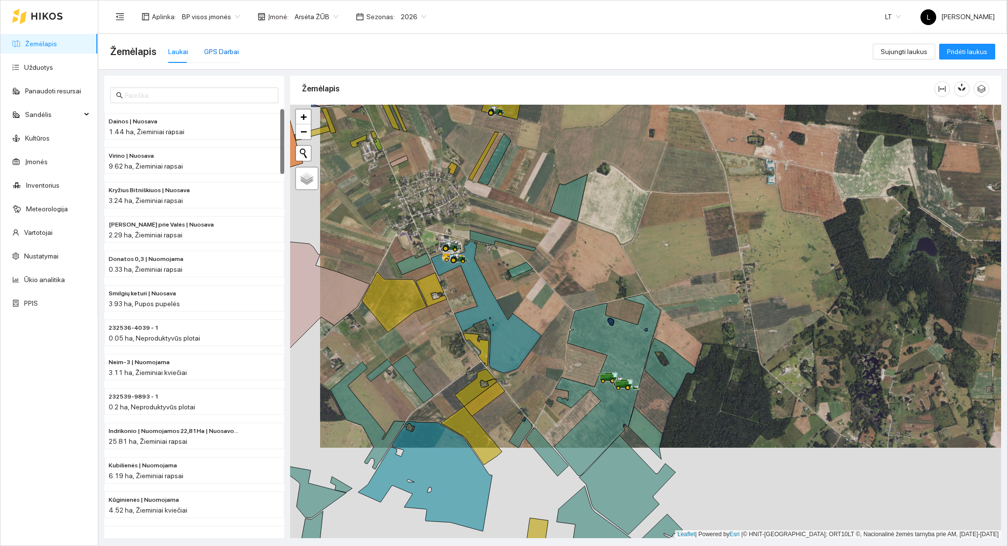
click at [225, 52] on div "GPS Darbai" at bounding box center [221, 51] width 35 height 11
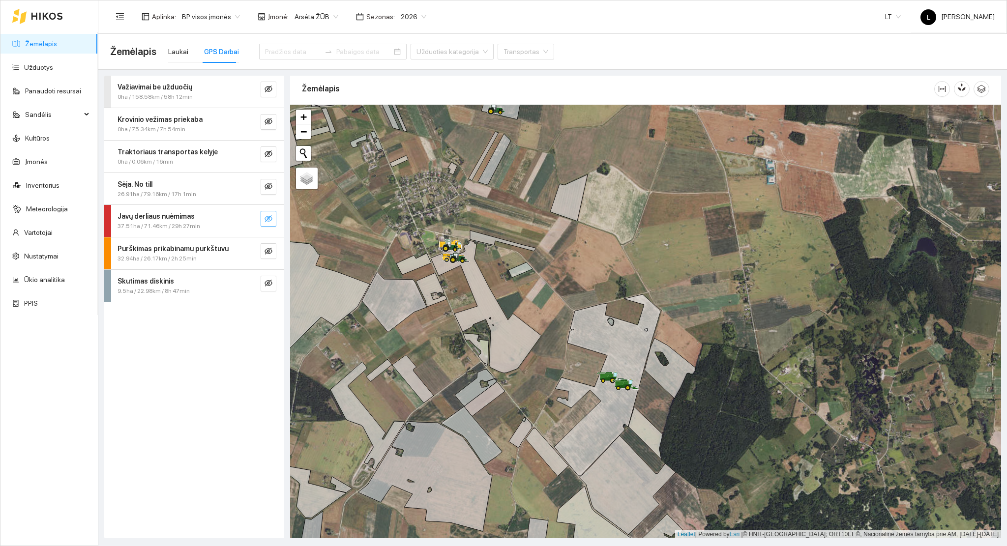
click at [267, 216] on icon "eye-invisible" at bounding box center [269, 219] width 8 height 8
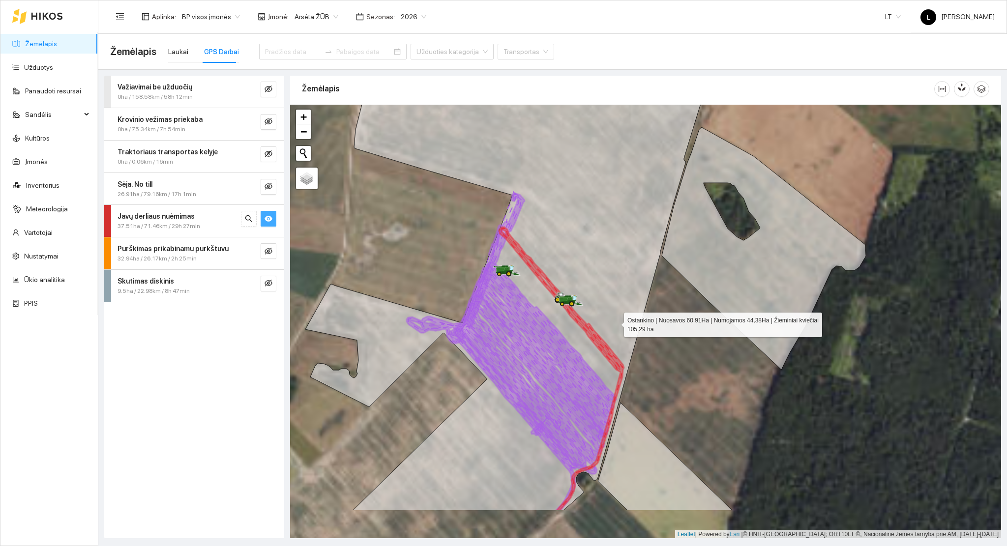
drag, startPoint x: 625, startPoint y: 395, endPoint x: 615, endPoint y: 323, distance: 72.9
click at [615, 323] on icon at bounding box center [515, 250] width 421 height 522
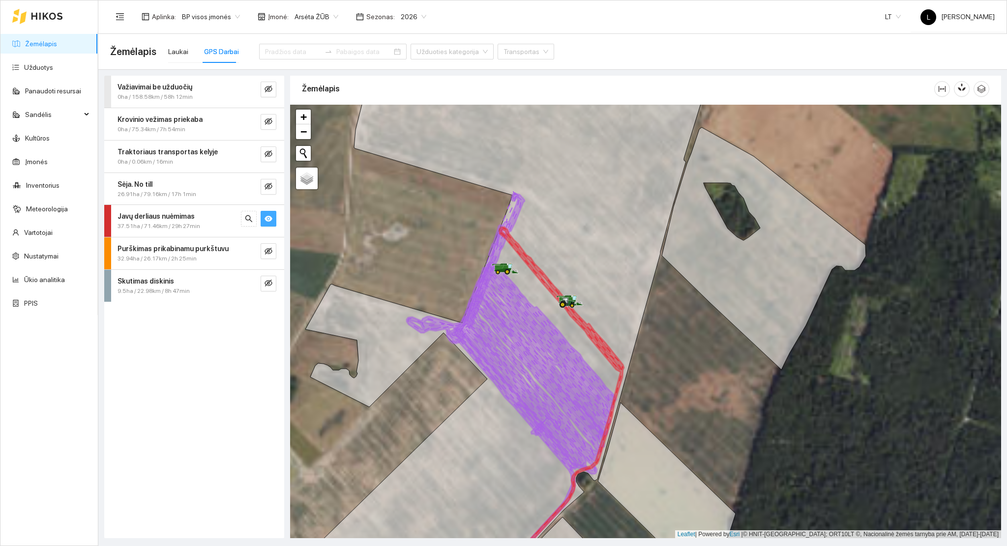
click at [43, 48] on link "Žemėlapis" at bounding box center [41, 44] width 32 height 8
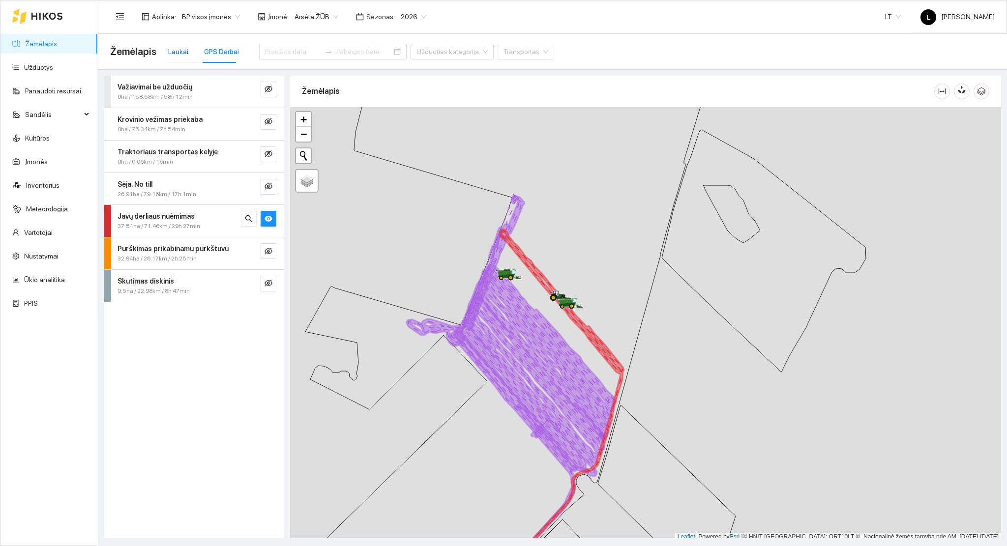
click at [183, 51] on div "Laukai" at bounding box center [178, 51] width 20 height 11
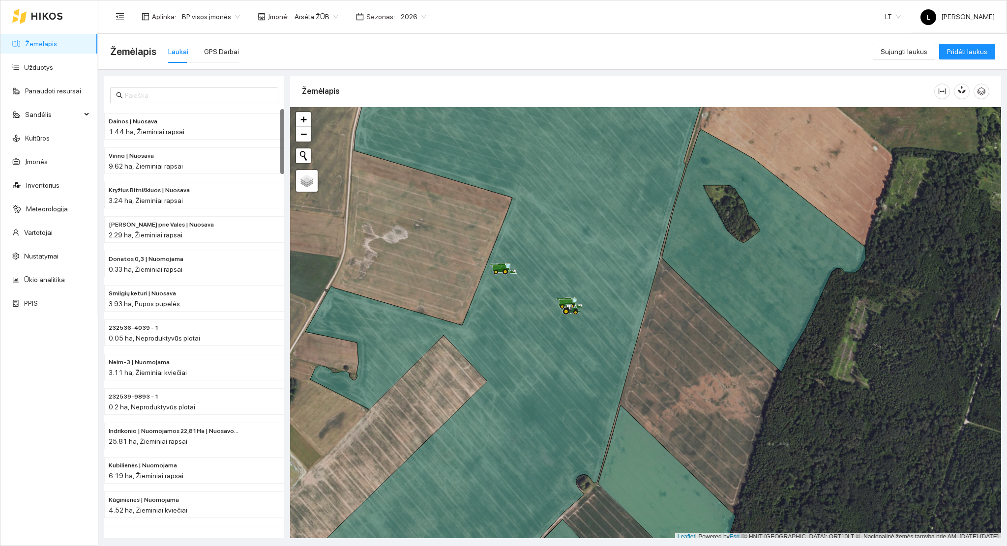
click at [40, 40] on link "Žemėlapis" at bounding box center [41, 44] width 32 height 8
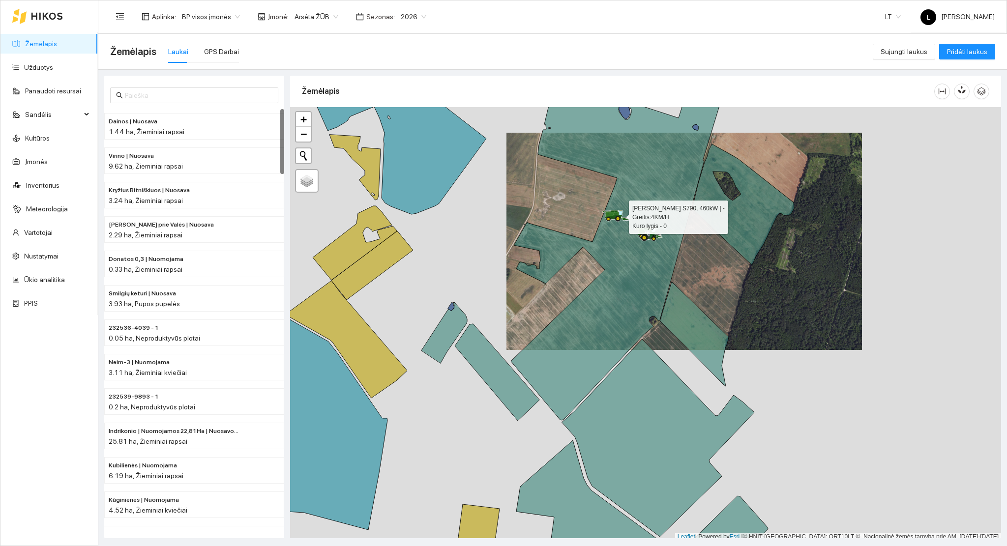
scroll to position [2, 0]
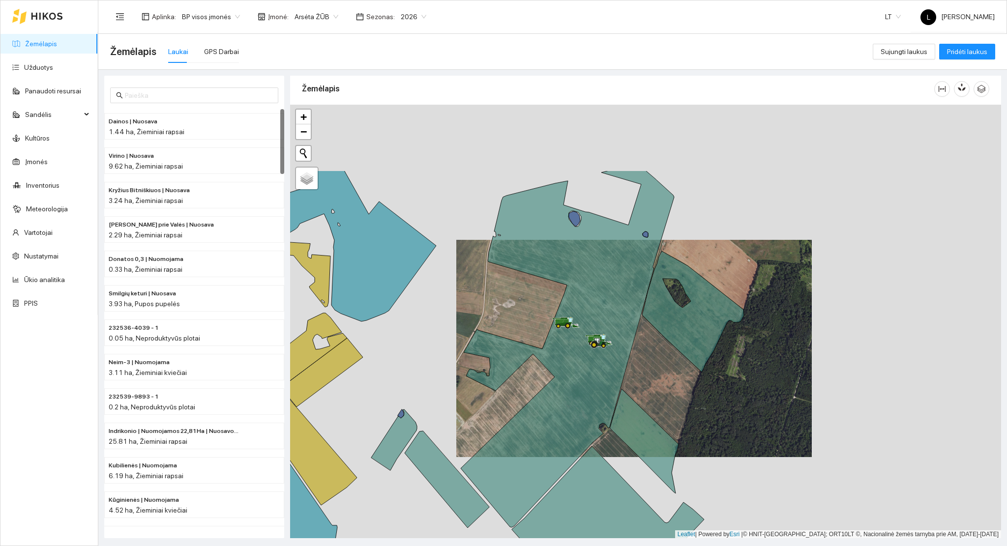
drag, startPoint x: 607, startPoint y: 223, endPoint x: 566, endPoint y: 302, distance: 88.9
click at [557, 340] on div at bounding box center [560, 328] width 6 height 25
